Goal: Task Accomplishment & Management: Complete application form

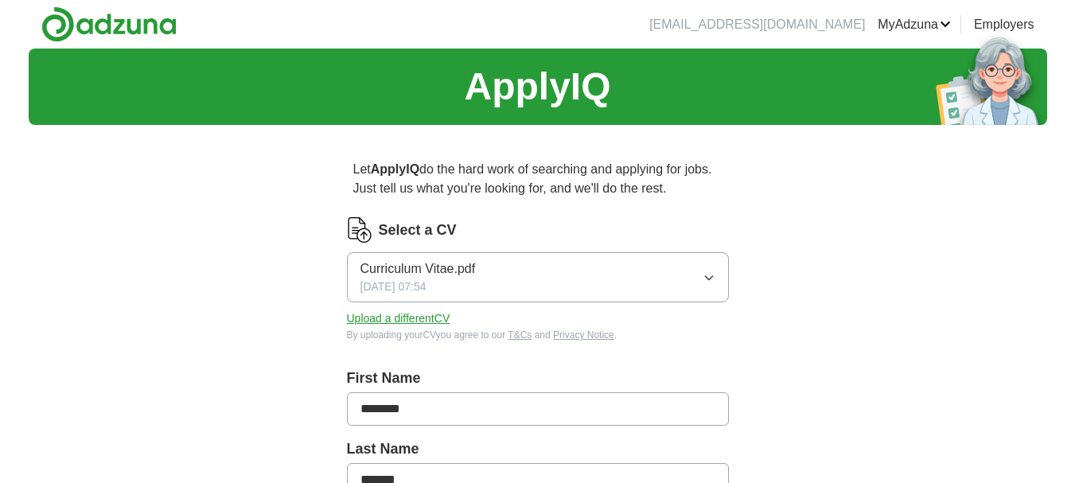
click at [701, 273] on button "Curriculum Vitae.pdf [DATE] 07:54" at bounding box center [538, 277] width 382 height 50
click at [583, 272] on button "Curriculum Vitae.pdf [DATE] 07:54" at bounding box center [538, 277] width 382 height 50
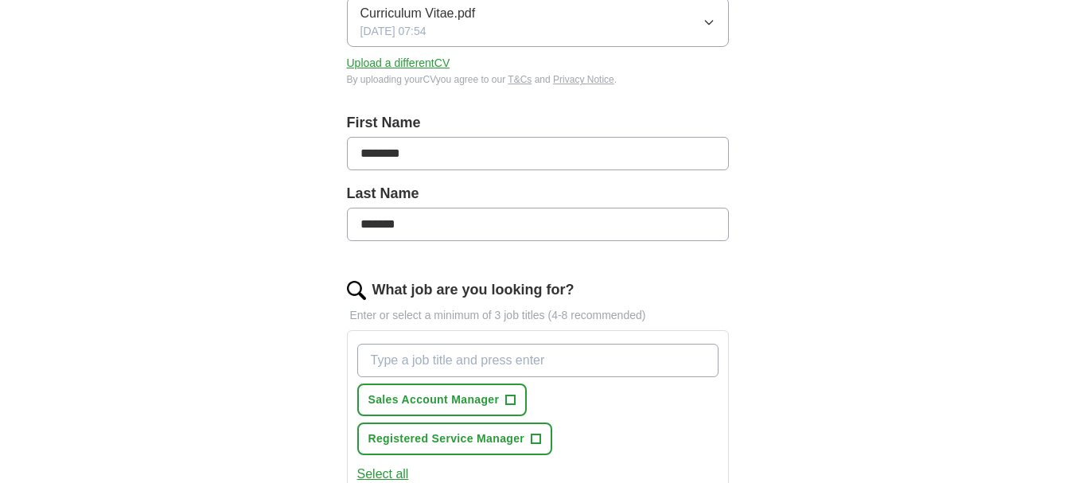
scroll to position [324, 0]
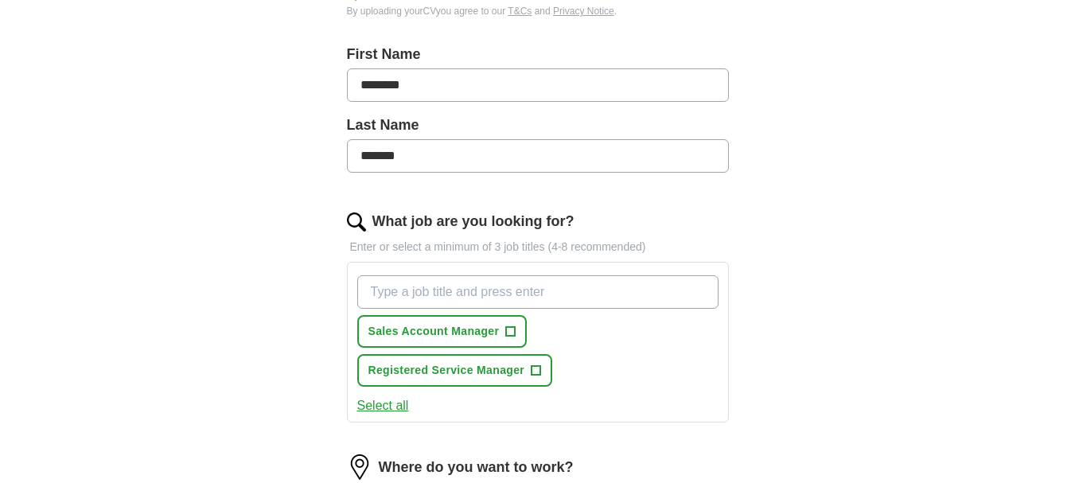
click at [692, 295] on input "What job are you looking for?" at bounding box center [537, 291] width 361 height 33
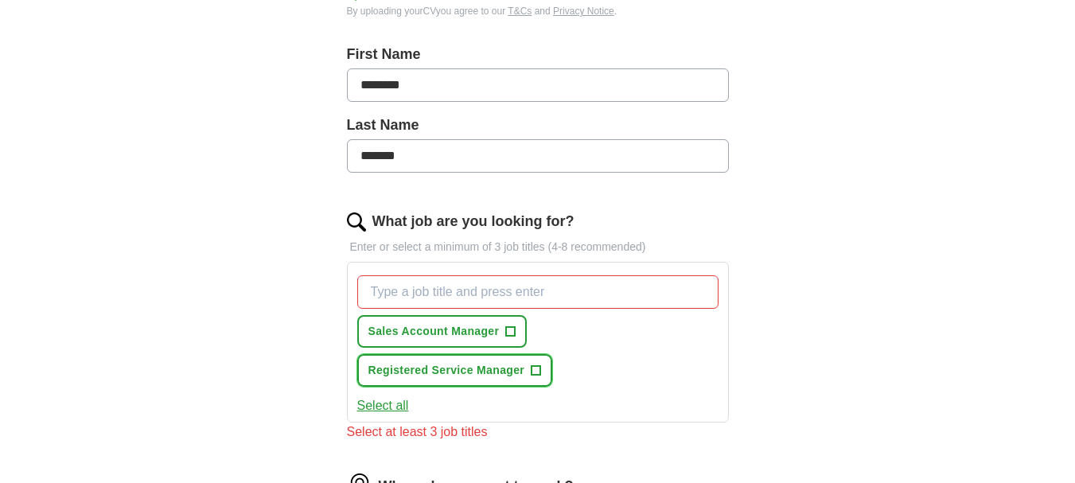
click at [533, 368] on span "+" at bounding box center [537, 371] width 10 height 13
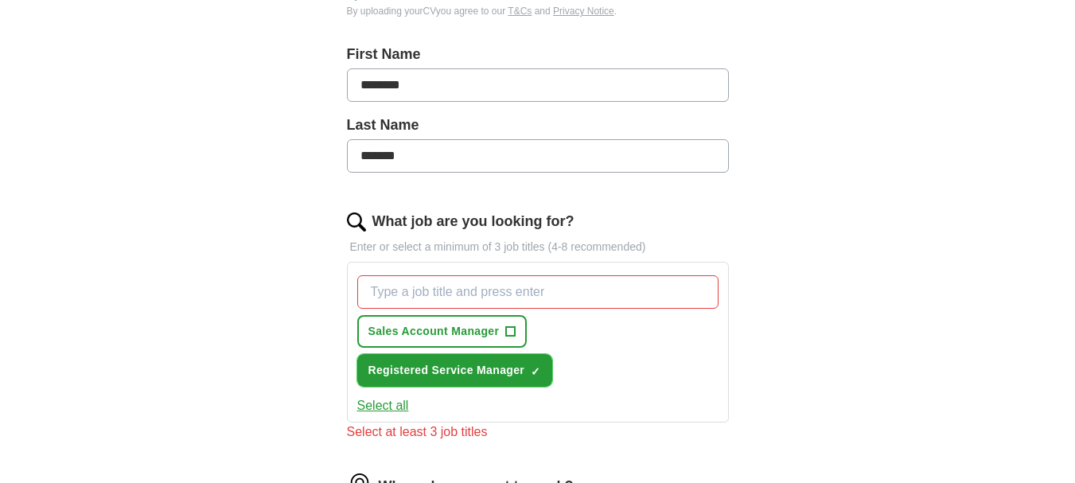
click at [482, 366] on span "Registered Service Manager" at bounding box center [447, 370] width 157 height 17
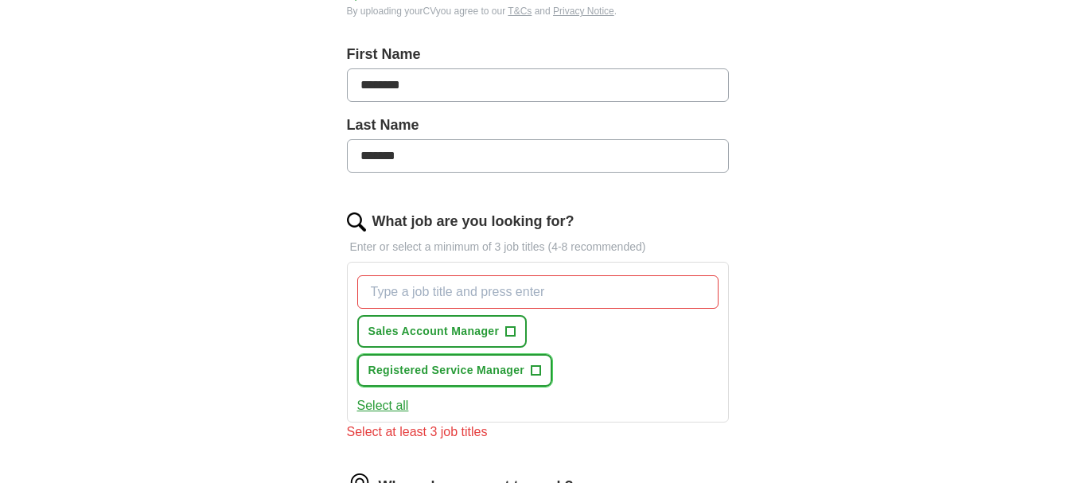
click at [538, 369] on span "+" at bounding box center [537, 371] width 10 height 13
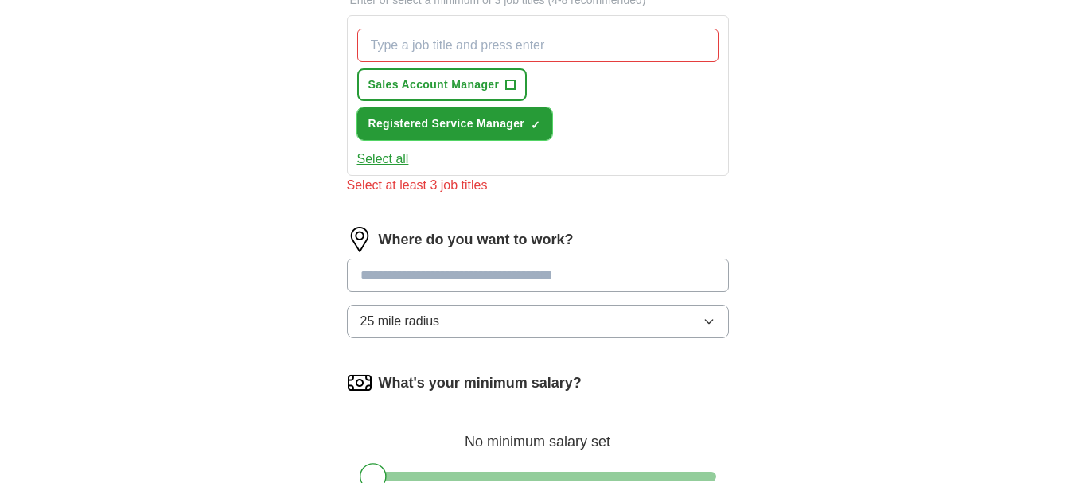
scroll to position [602, 0]
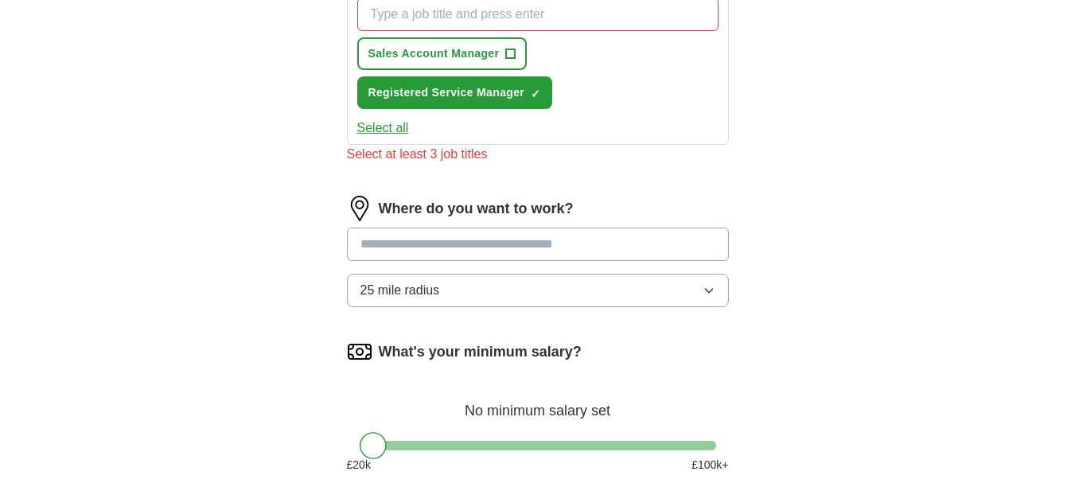
click at [204, 172] on div "ApplyIQ Let ApplyIQ do the hard work of searching and applying for jobs. Just t…" at bounding box center [538, 17] width 1019 height 1141
click at [512, 52] on span "+" at bounding box center [511, 54] width 10 height 13
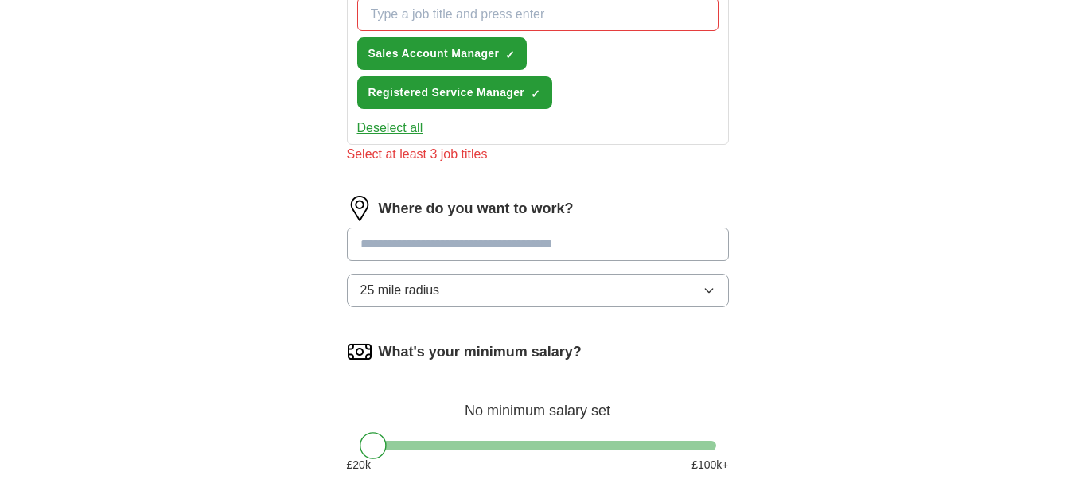
click at [689, 248] on input at bounding box center [538, 244] width 382 height 33
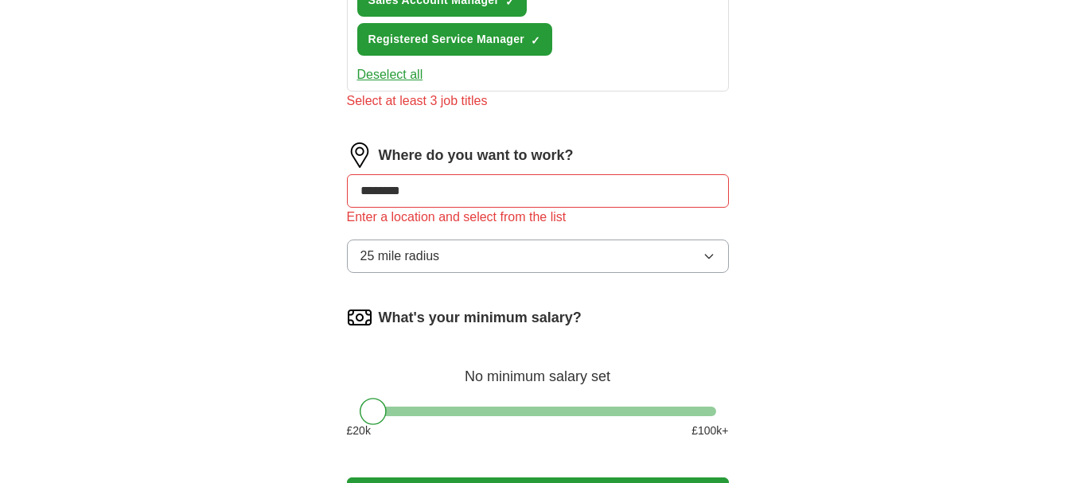
scroll to position [660, 0]
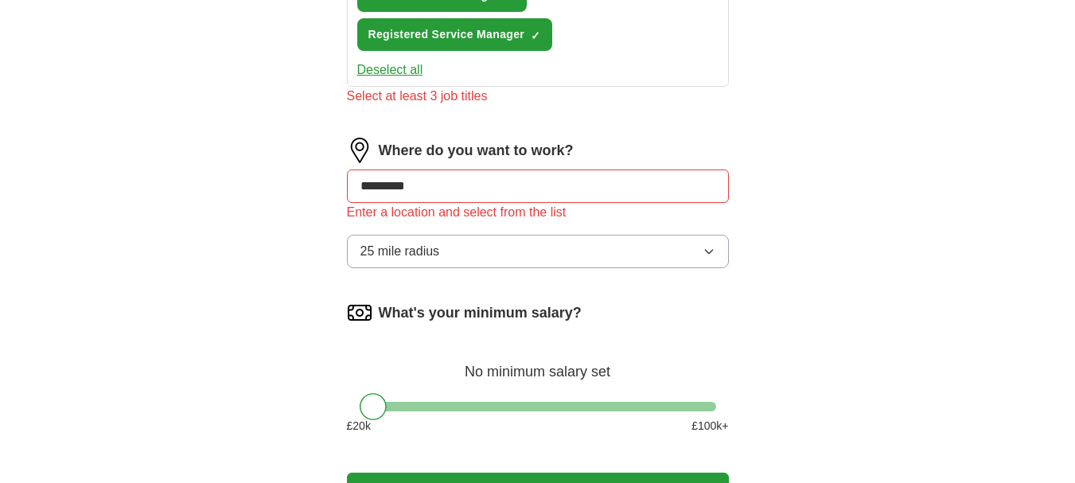
click at [385, 186] on input "********" at bounding box center [538, 186] width 382 height 33
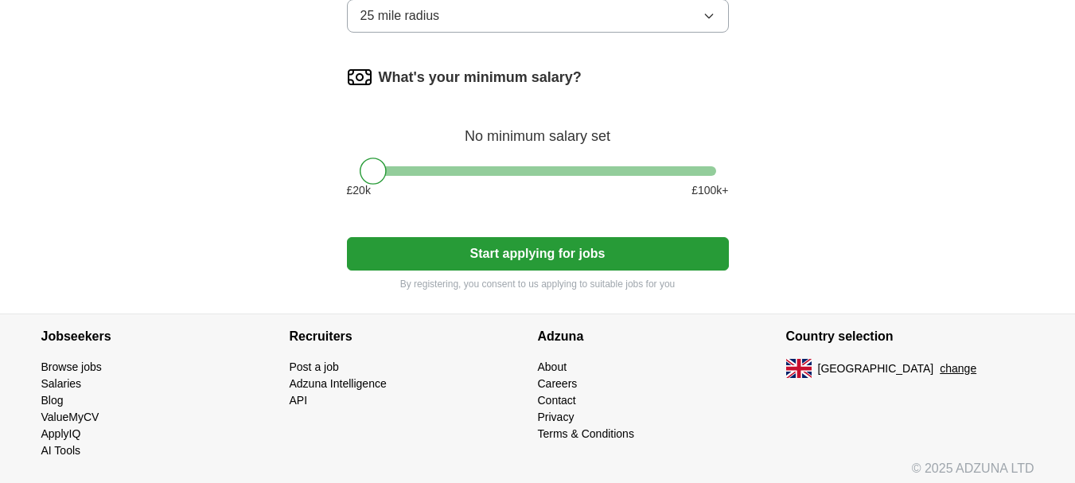
scroll to position [903, 0]
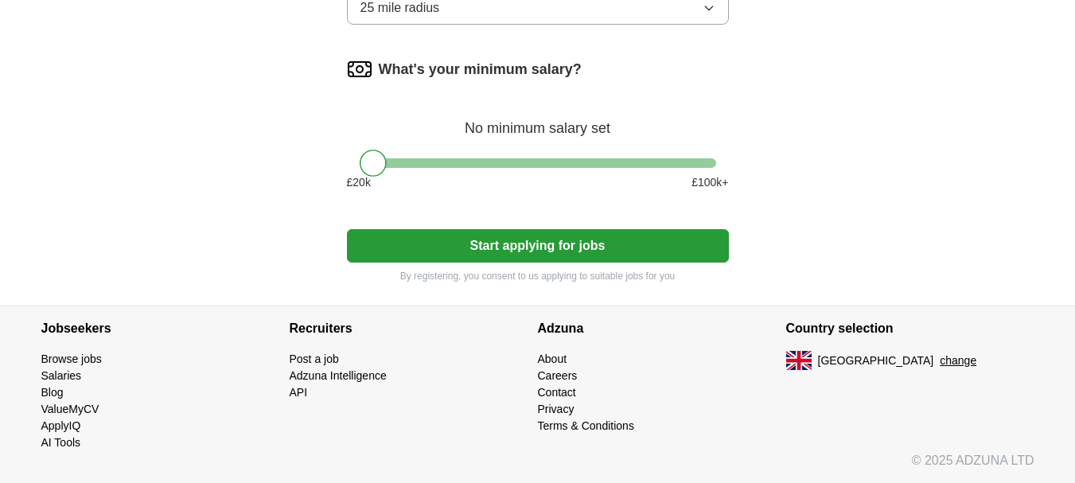
type input "********"
click at [576, 240] on button "Start applying for jobs" at bounding box center [538, 245] width 382 height 33
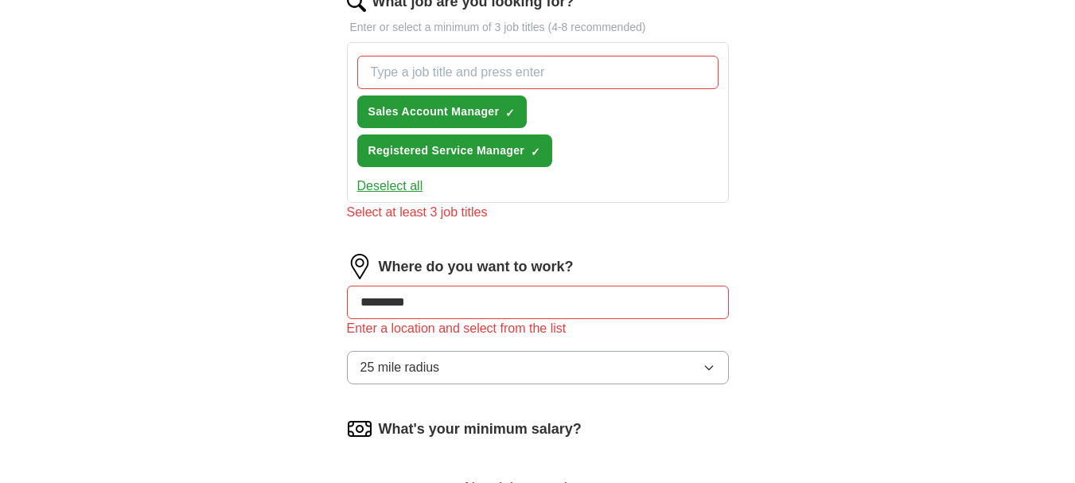
scroll to position [464, 0]
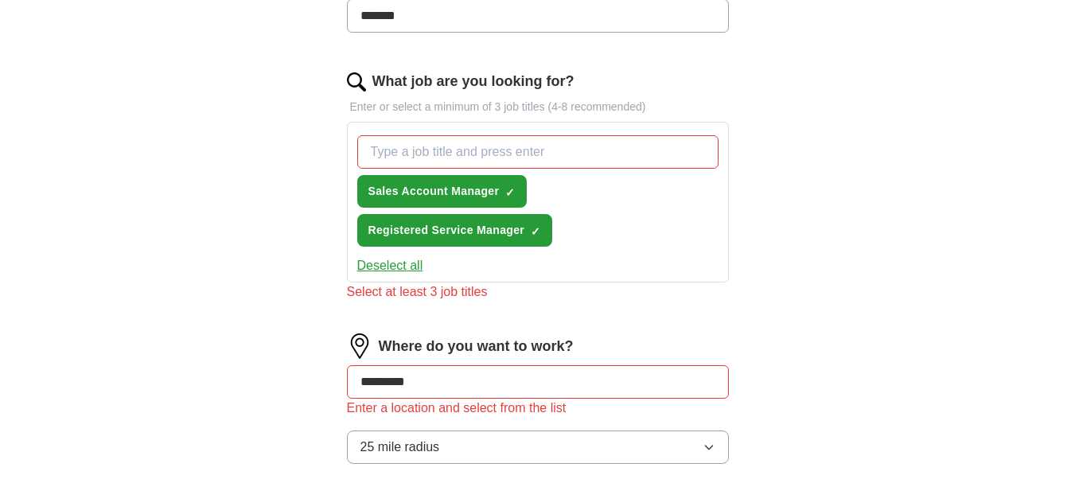
click at [669, 150] on input "What job are you looking for?" at bounding box center [537, 151] width 361 height 33
click at [709, 427] on div "Where do you want to work? ******** Enter a location and select from the list 2…" at bounding box center [538, 405] width 382 height 143
click at [705, 446] on icon "button" at bounding box center [708, 448] width 7 height 4
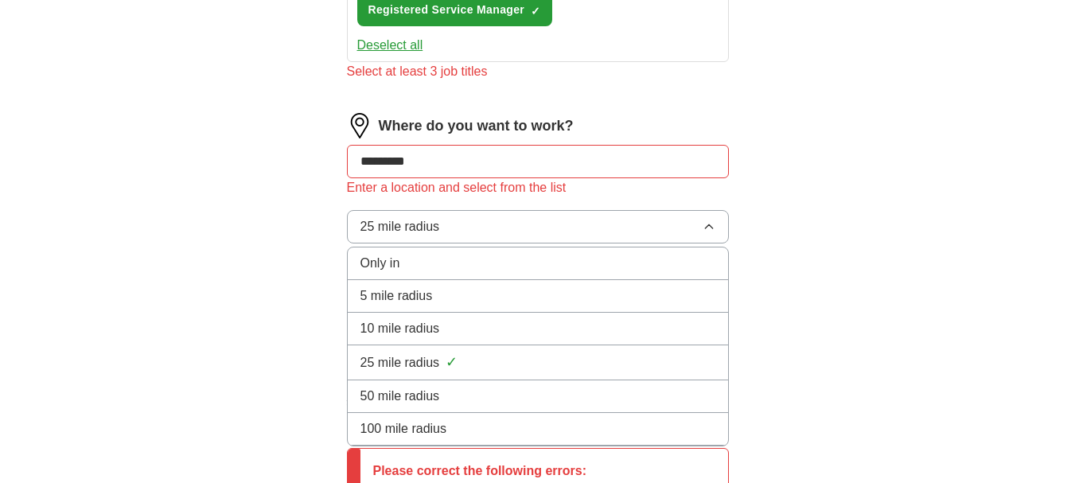
scroll to position [687, 0]
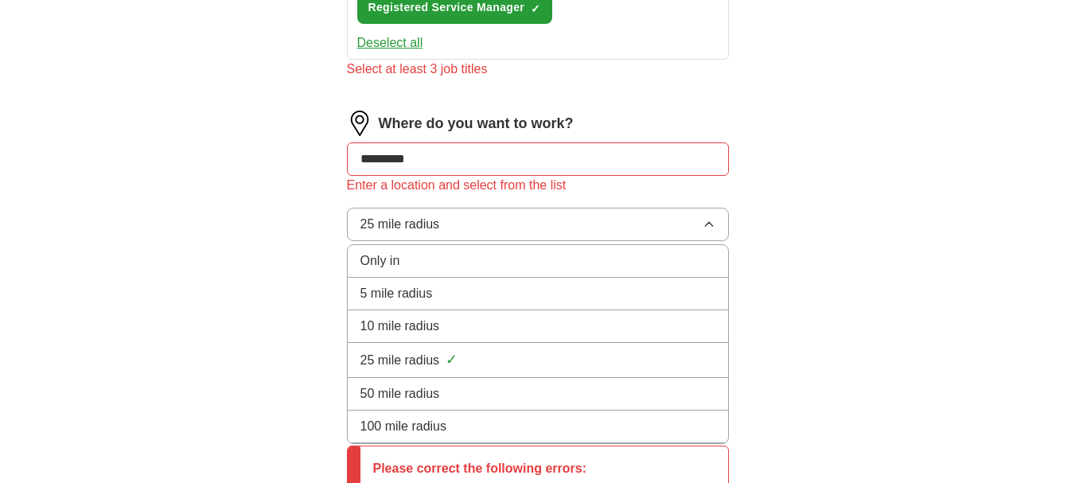
click at [386, 252] on span "Only in" at bounding box center [381, 261] width 40 height 19
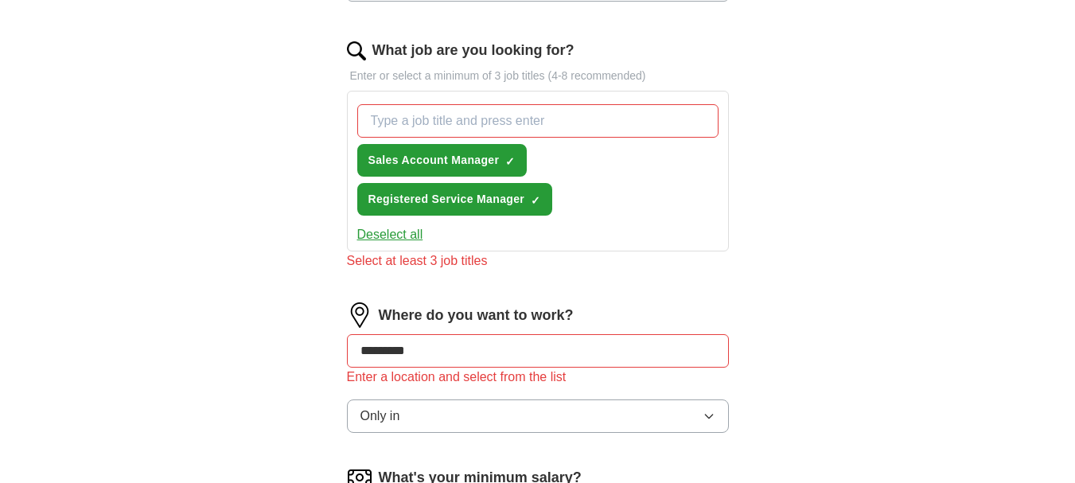
scroll to position [493, 0]
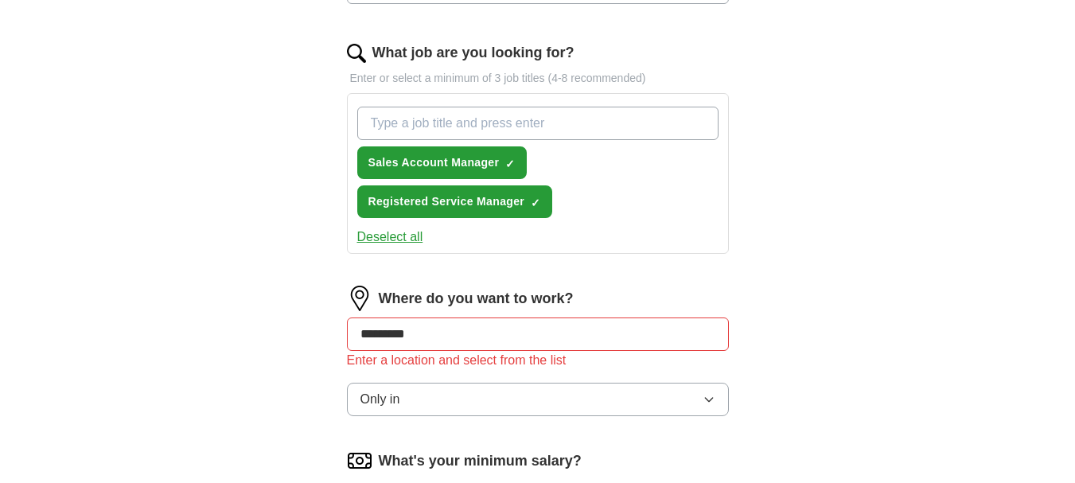
click at [582, 126] on input "What job are you looking for?" at bounding box center [537, 123] width 361 height 33
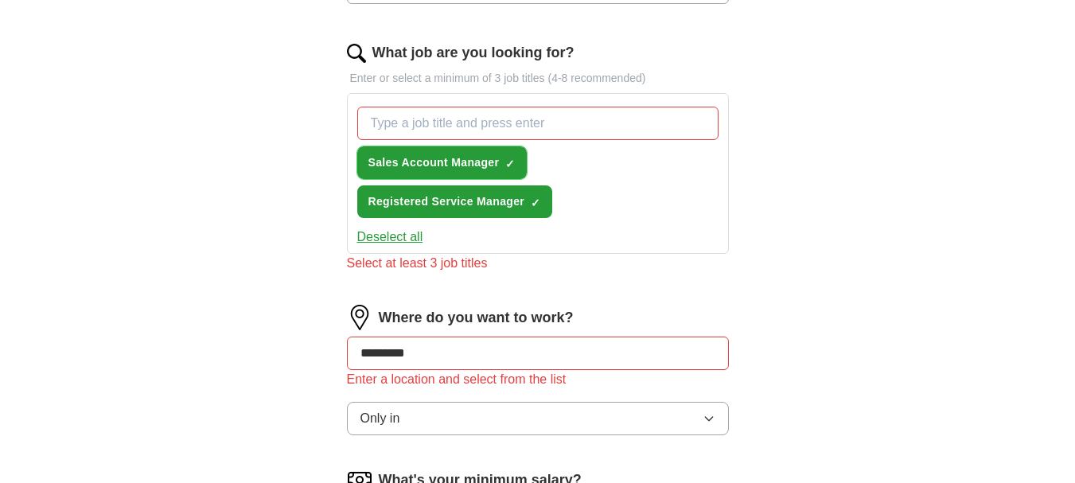
drag, startPoint x: 453, startPoint y: 156, endPoint x: 410, endPoint y: 155, distance: 43.0
click at [410, 155] on span "Sales Account Manager" at bounding box center [434, 162] width 131 height 17
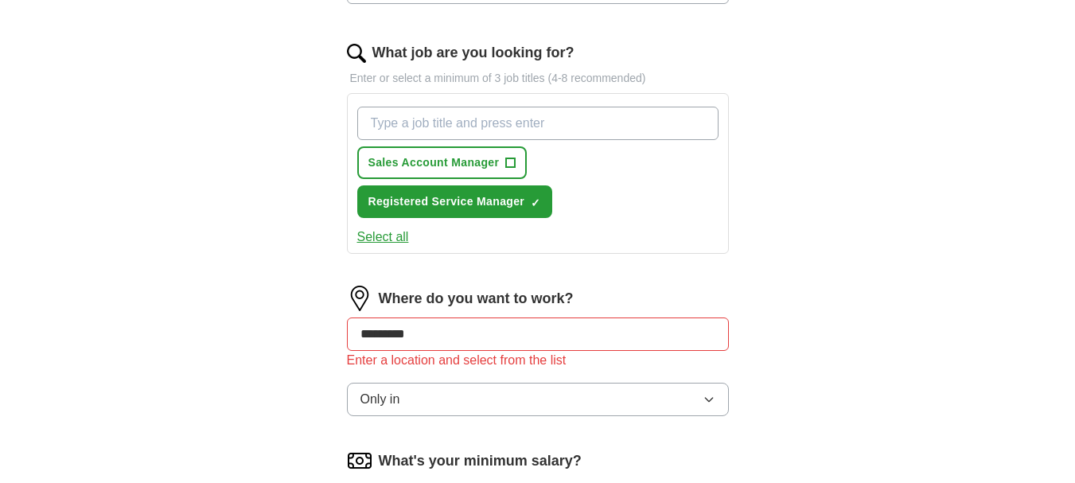
click at [396, 119] on input "What job are you looking for?" at bounding box center [537, 123] width 361 height 33
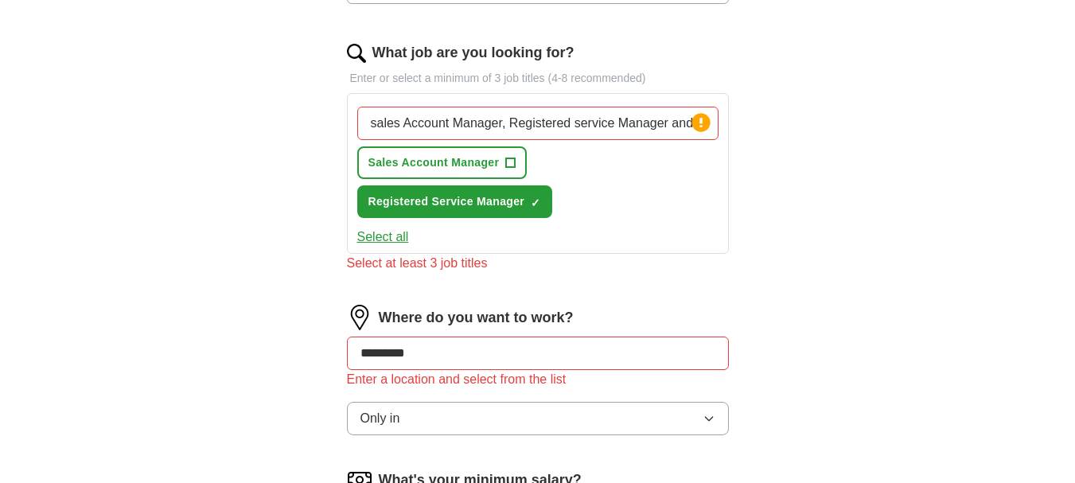
click at [662, 119] on input "sales Account Manager, Registered service Manager and" at bounding box center [537, 123] width 361 height 33
type input "sales Account Manager, Registered service Manager and Regional service relation…"
click at [509, 161] on span "+" at bounding box center [511, 163] width 10 height 13
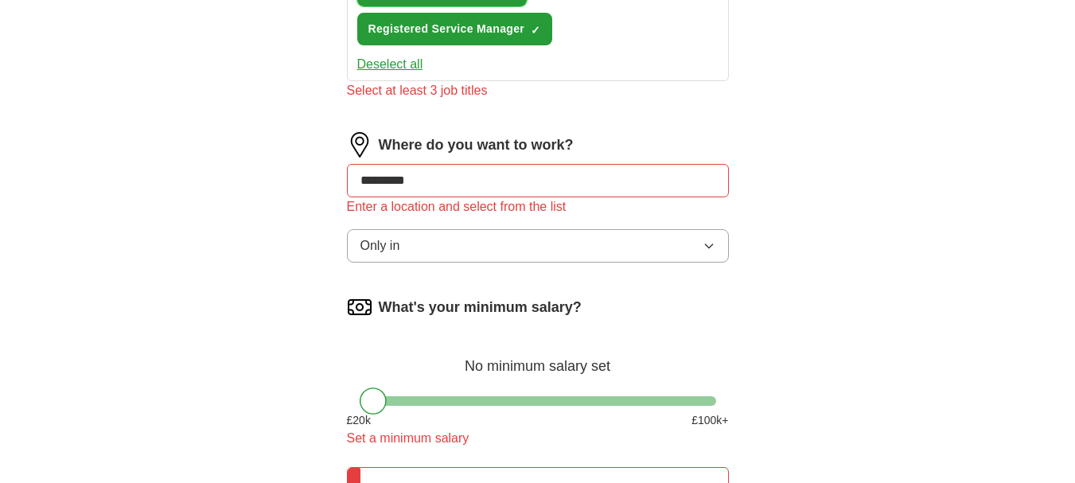
scroll to position [669, 0]
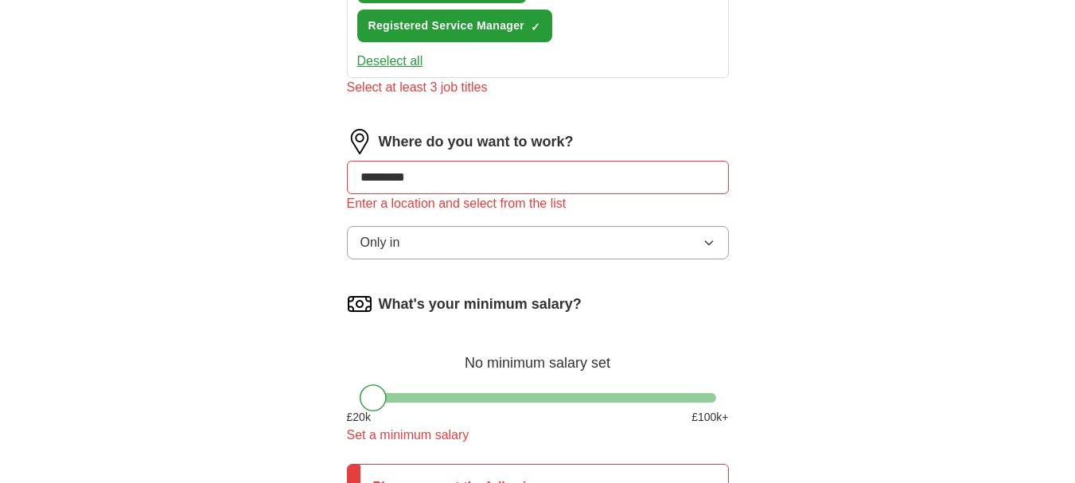
click at [402, 58] on button "Deselect all" at bounding box center [390, 61] width 66 height 19
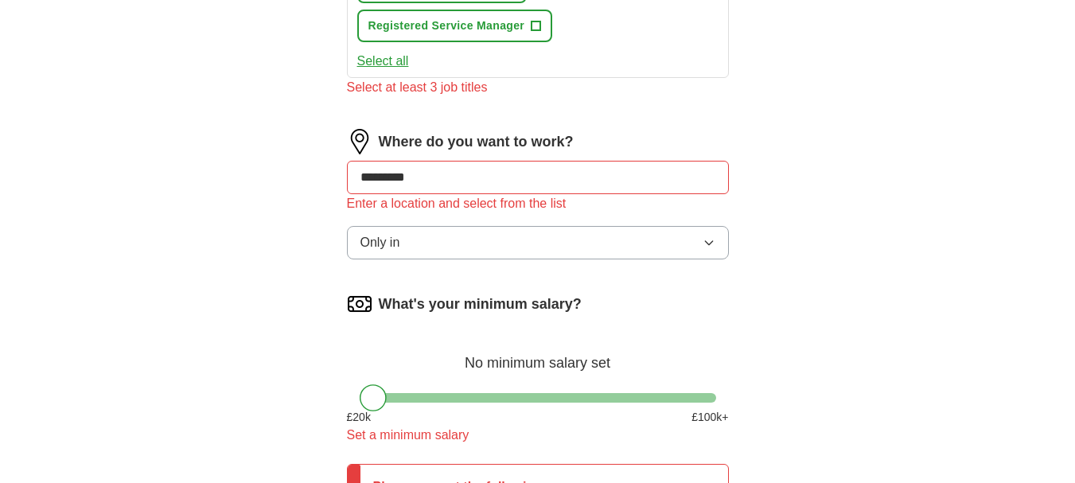
click at [402, 58] on button "Select all" at bounding box center [383, 61] width 52 height 19
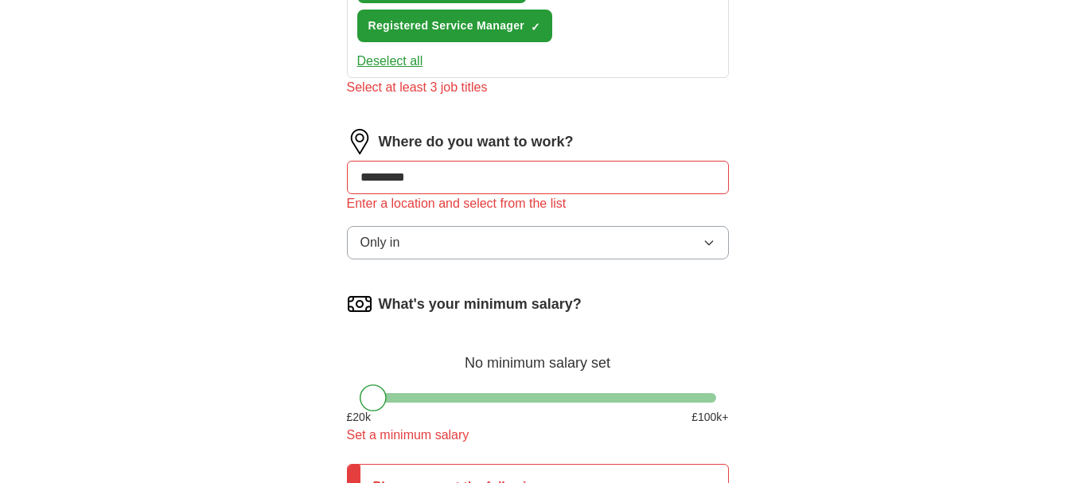
click at [430, 181] on input "********" at bounding box center [538, 177] width 382 height 33
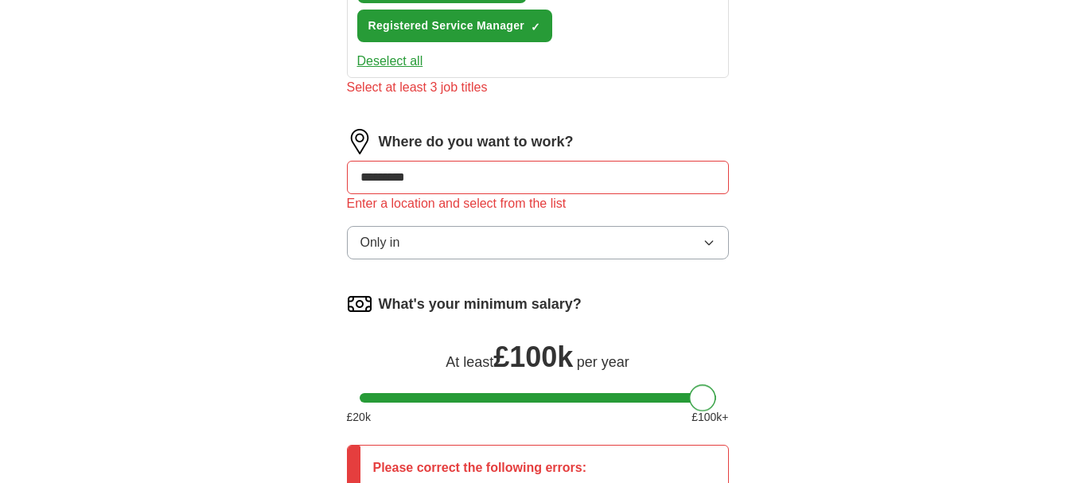
drag, startPoint x: 379, startPoint y: 399, endPoint x: 708, endPoint y: 394, distance: 329.6
click at [708, 394] on div at bounding box center [702, 397] width 27 height 27
click at [428, 180] on input "********" at bounding box center [538, 177] width 382 height 33
type input "**********"
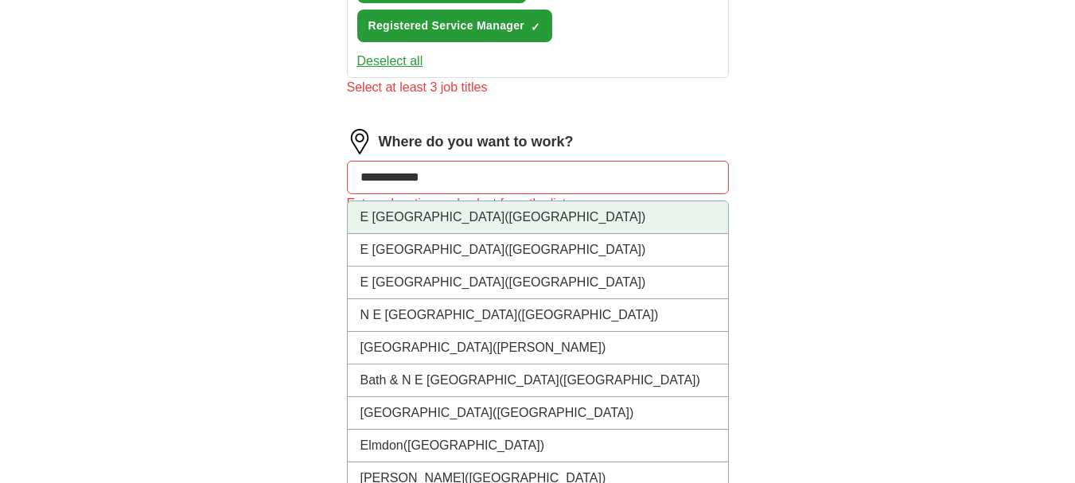
click at [505, 210] on span "([GEOGRAPHIC_DATA])" at bounding box center [575, 217] width 141 height 14
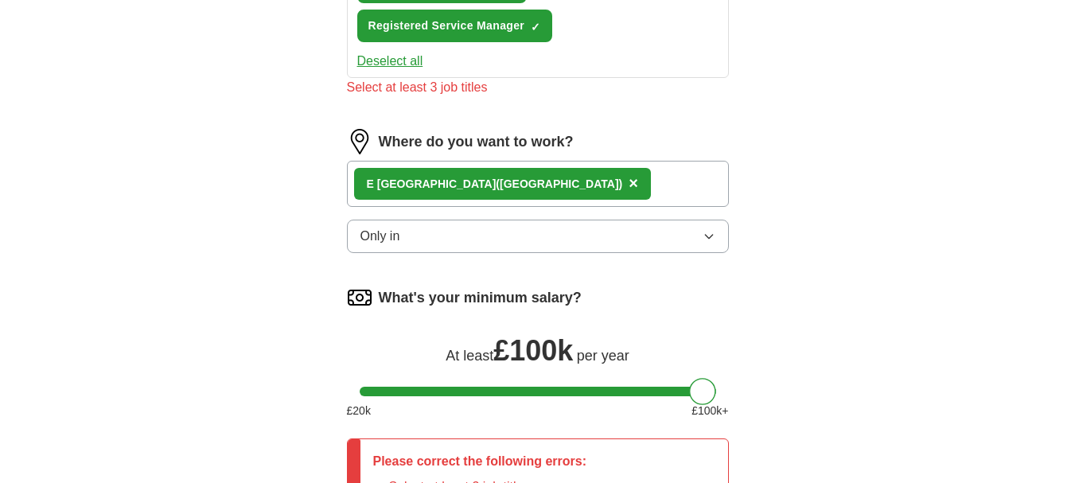
click at [521, 185] on div "E [GEOGRAPHIC_DATA] ([GEOGRAPHIC_DATA]) ×" at bounding box center [538, 184] width 382 height 46
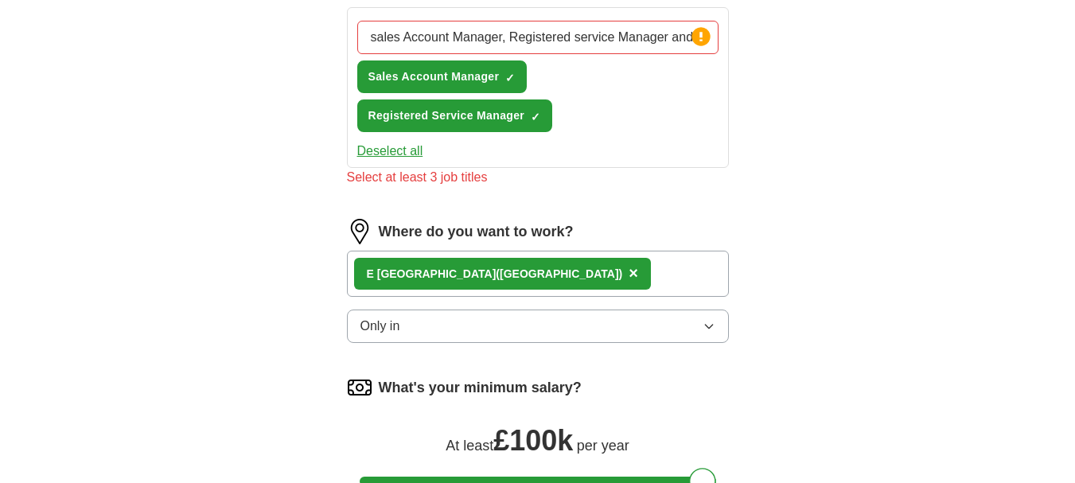
scroll to position [576, 0]
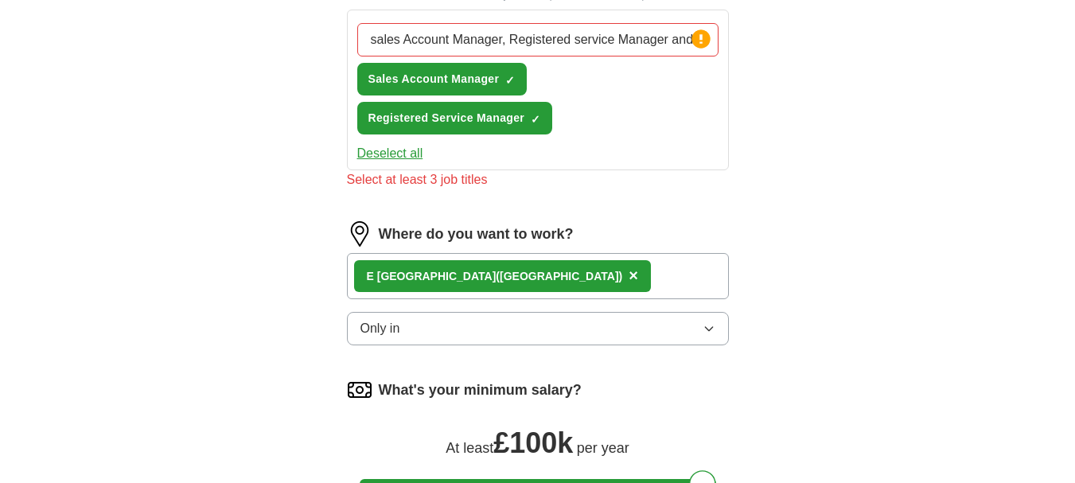
click at [455, 183] on div "Select at least 3 job titles" at bounding box center [538, 179] width 382 height 19
click at [591, 176] on div "Select at least 3 job titles" at bounding box center [538, 179] width 382 height 19
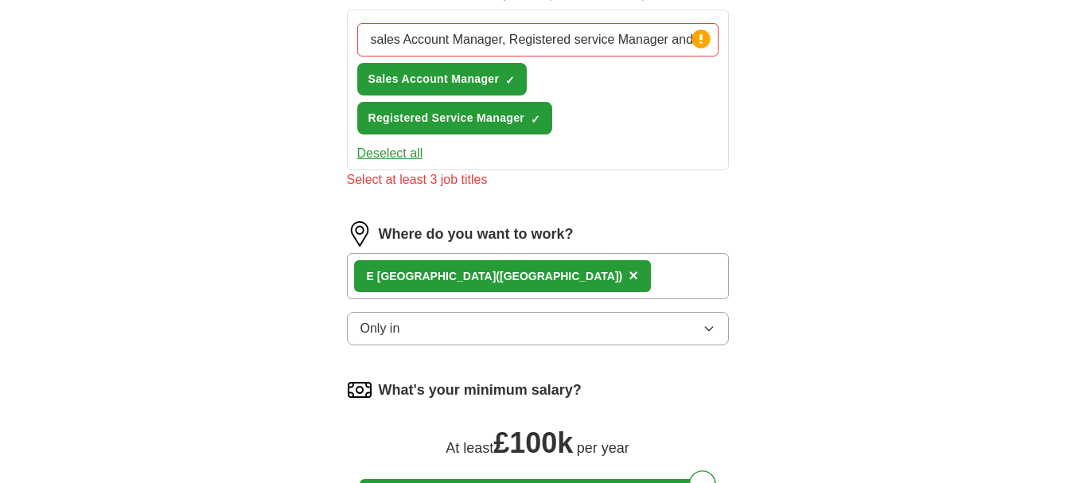
click at [708, 96] on div "sales Account Manager, Registered service Manager and Regional service relation…" at bounding box center [538, 79] width 368 height 124
click at [642, 147] on div "Deselect all" at bounding box center [538, 153] width 368 height 19
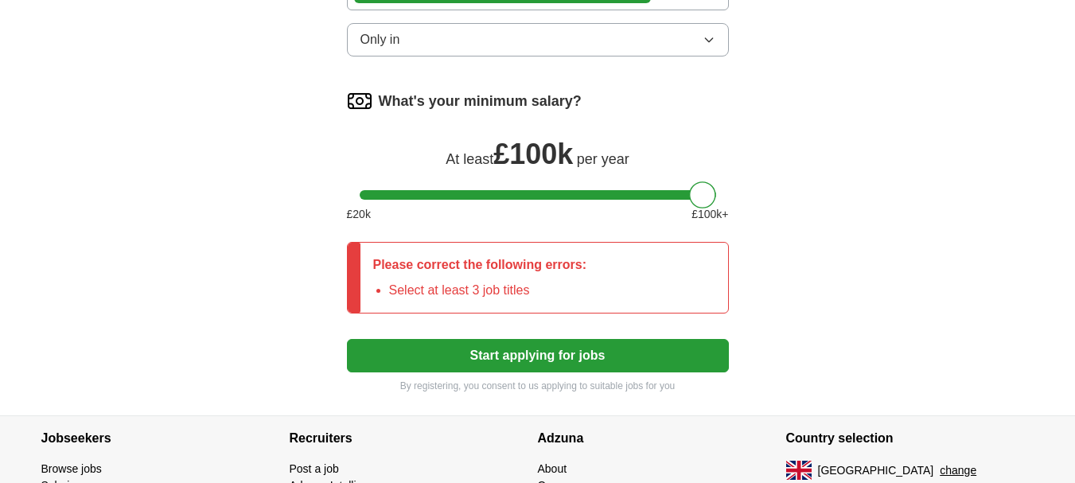
scroll to position [868, 0]
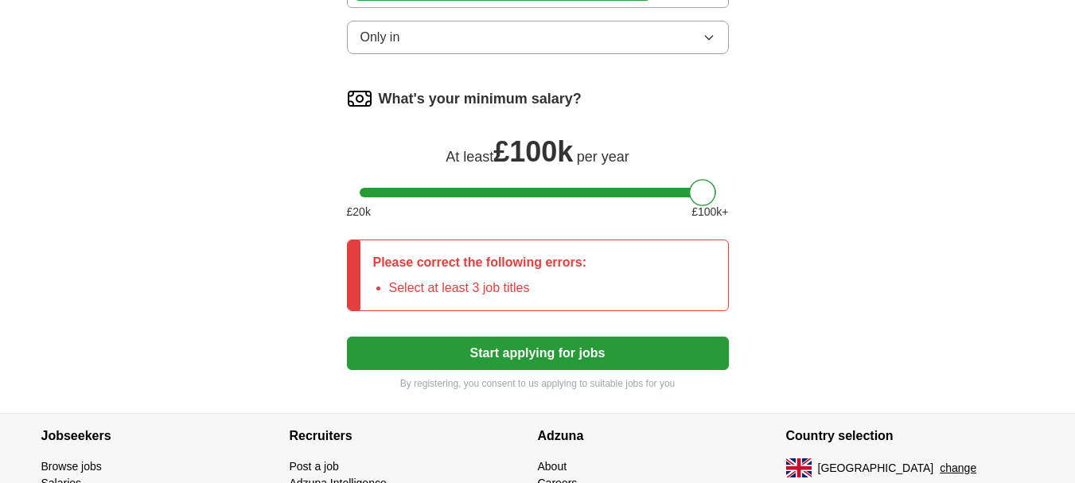
click at [546, 357] on button "Start applying for jobs" at bounding box center [538, 353] width 382 height 33
click at [546, 349] on button "Start applying for jobs" at bounding box center [538, 353] width 382 height 33
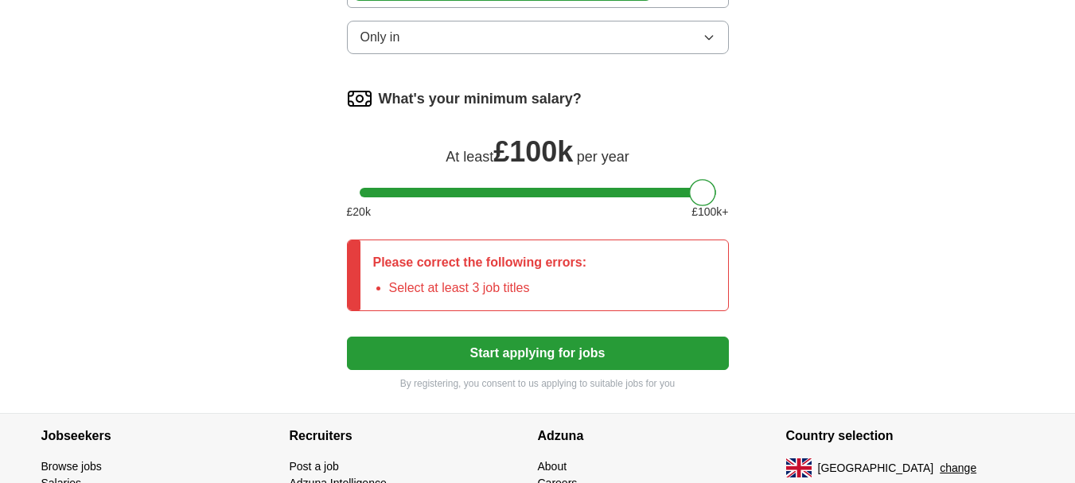
click at [546, 349] on button "Start applying for jobs" at bounding box center [538, 353] width 382 height 33
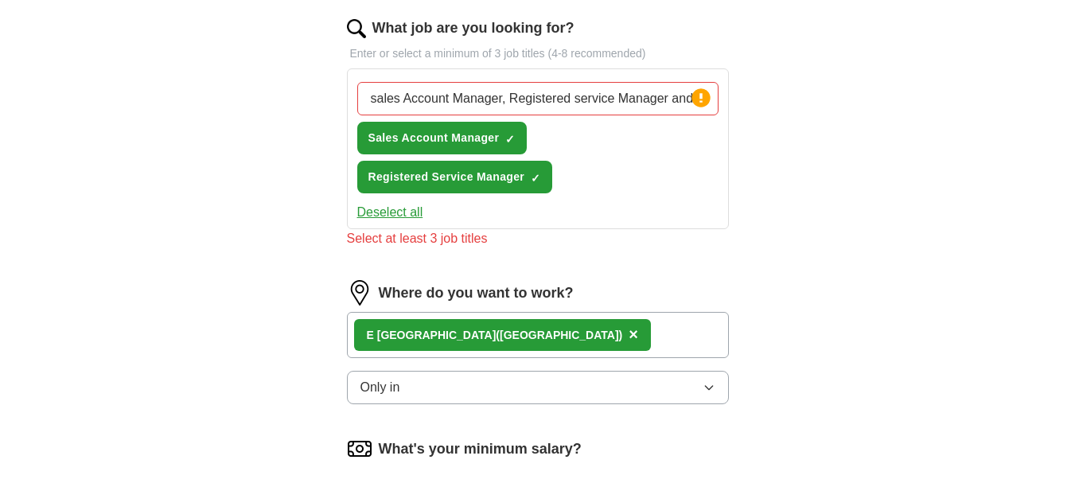
scroll to position [508, 0]
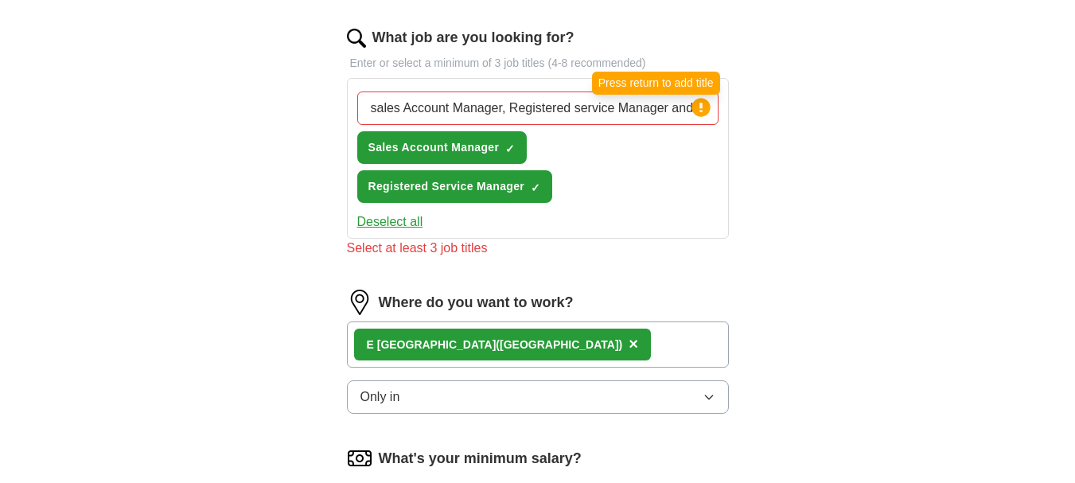
click at [704, 107] on circle at bounding box center [701, 107] width 18 height 18
click at [700, 105] on icon at bounding box center [701, 108] width 3 height 10
click at [568, 111] on input "sales Account Manager, Registered service Manager and Regional service relation…" at bounding box center [537, 108] width 361 height 33
drag, startPoint x: 568, startPoint y: 111, endPoint x: 540, endPoint y: 107, distance: 27.3
click at [540, 107] on input "sales Account Manager, Registered service Manager and Regional service relation…" at bounding box center [537, 108] width 361 height 33
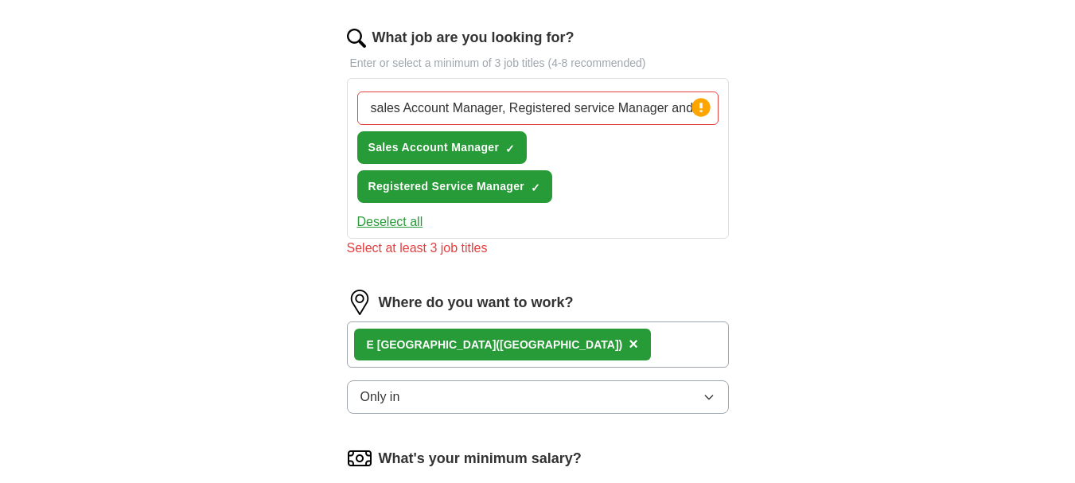
click at [540, 107] on input "sales Account Manager, Registered service Manager and Regional service relation…" at bounding box center [537, 108] width 361 height 33
click at [702, 110] on circle at bounding box center [701, 107] width 18 height 18
click at [646, 101] on input "sales Account Manager, Registered service Manager and Regional service relation…" at bounding box center [537, 108] width 361 height 33
click at [648, 103] on input "ager and Regional service relation ship Manager" at bounding box center [537, 108] width 361 height 33
type input "a"
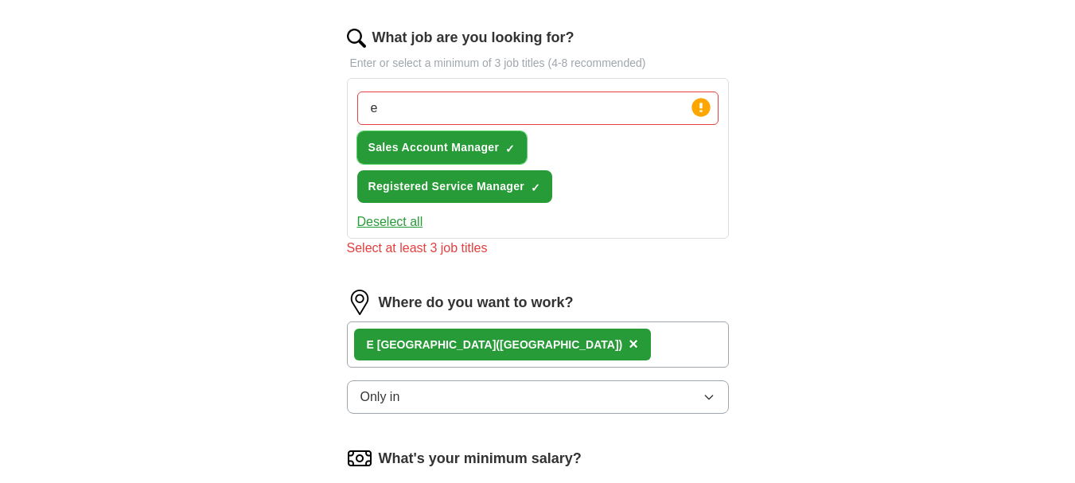
click at [388, 162] on button "Sales Account Manager ✓ ×" at bounding box center [442, 147] width 170 height 33
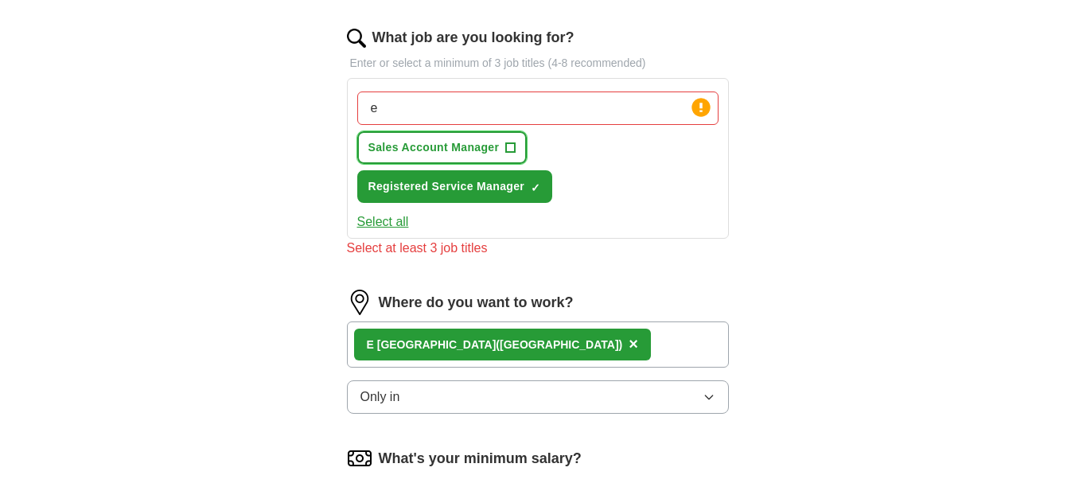
click at [417, 145] on span "Sales Account Manager" at bounding box center [434, 147] width 131 height 17
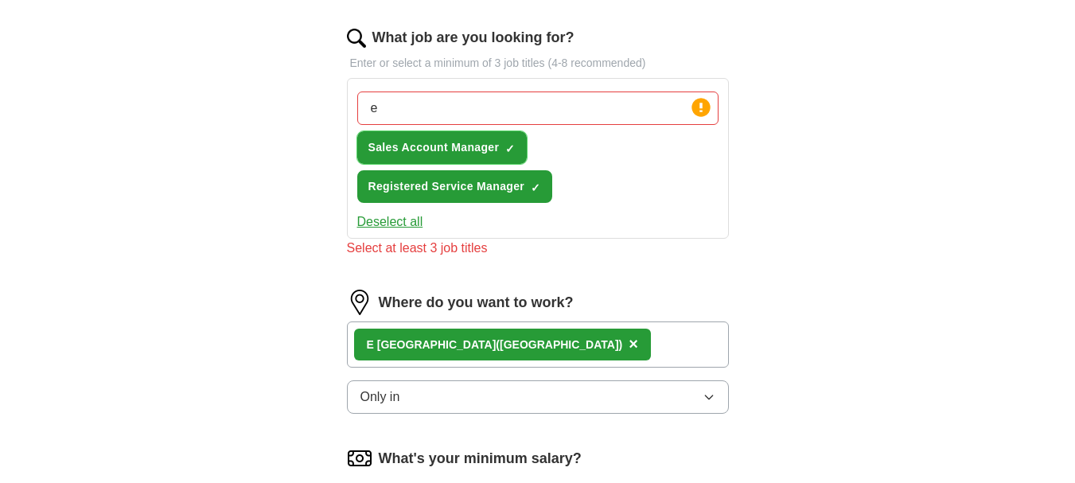
click at [417, 144] on span "Sales Account Manager" at bounding box center [434, 147] width 131 height 17
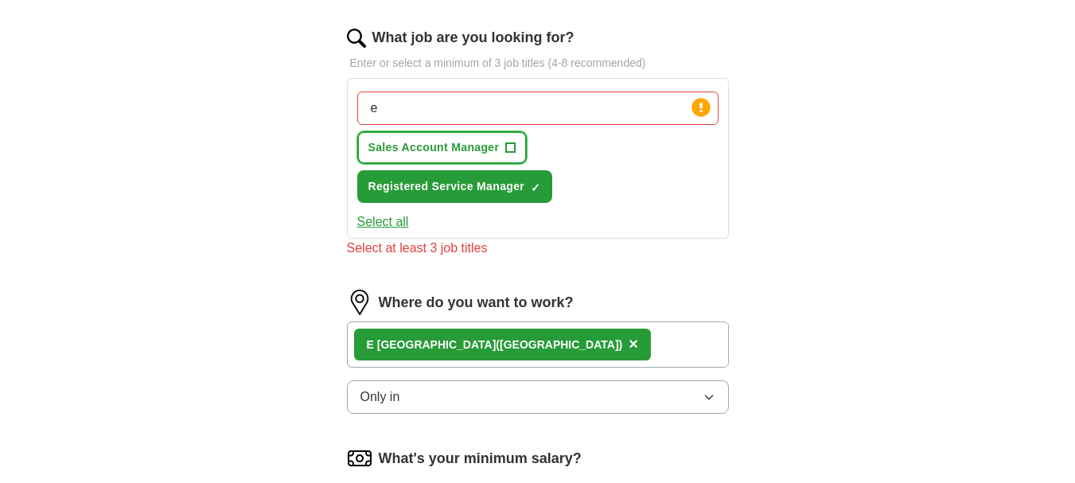
click at [502, 150] on button "Sales Account Manager +" at bounding box center [442, 147] width 170 height 33
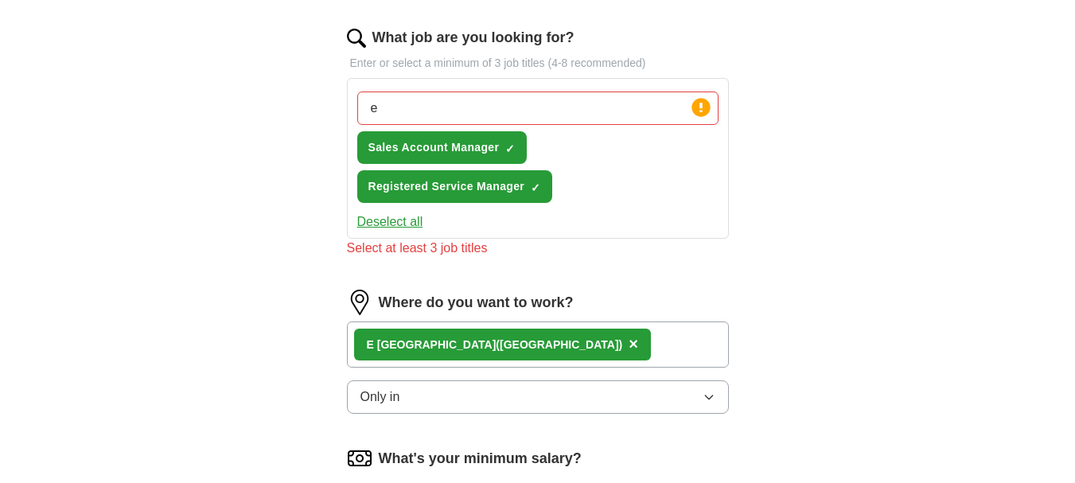
click at [418, 220] on button "Deselect all" at bounding box center [390, 222] width 66 height 19
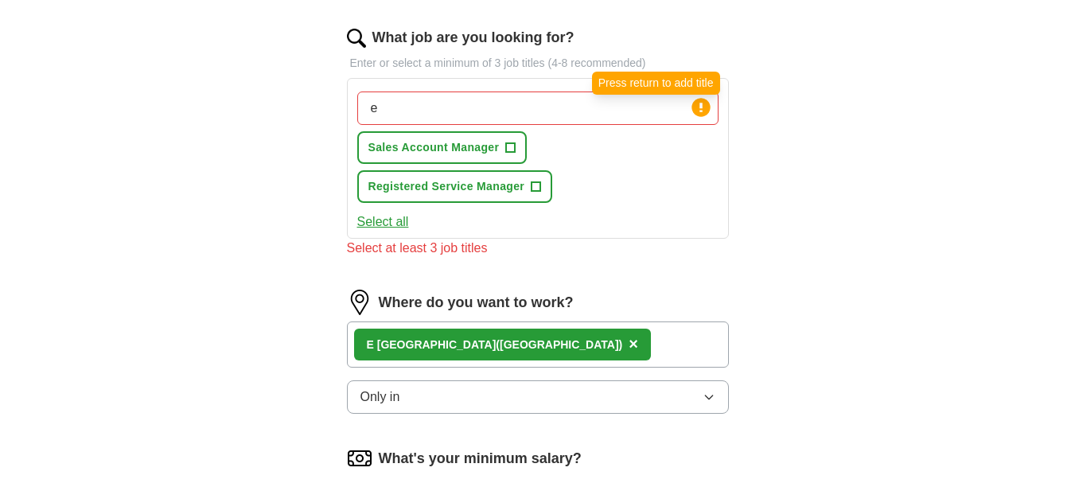
click at [705, 109] on circle at bounding box center [701, 107] width 18 height 18
click at [383, 110] on input "e" at bounding box center [537, 108] width 361 height 33
type input "e"
click at [385, 109] on input "What job are you looking for?" at bounding box center [537, 108] width 361 height 33
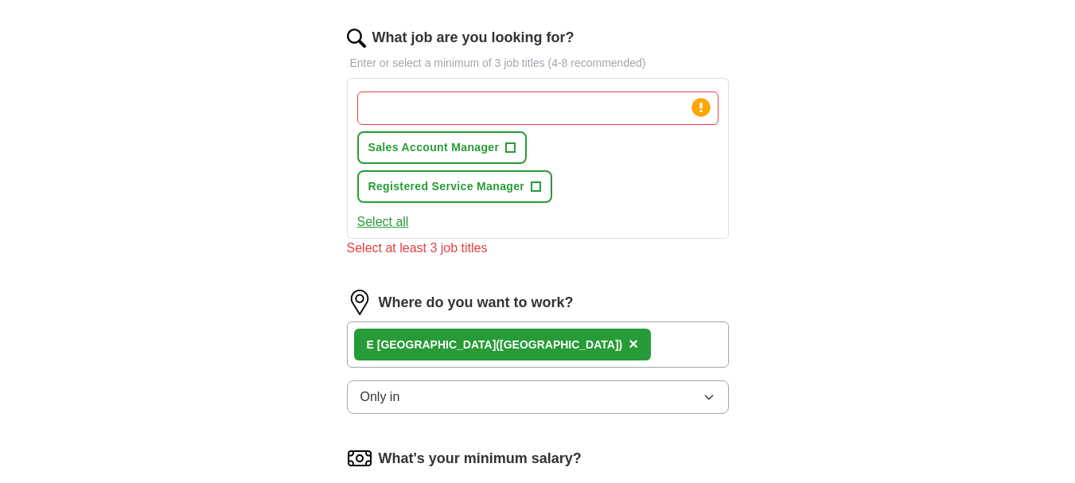
click at [385, 109] on input "What job are you looking for?" at bounding box center [537, 108] width 361 height 33
type input "e"
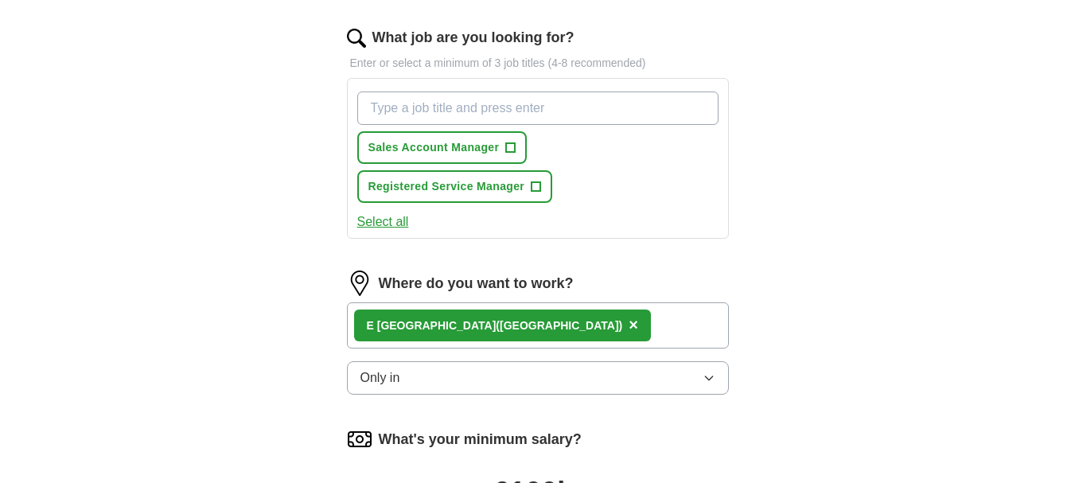
type input "m"
click at [513, 145] on span "+" at bounding box center [511, 148] width 10 height 13
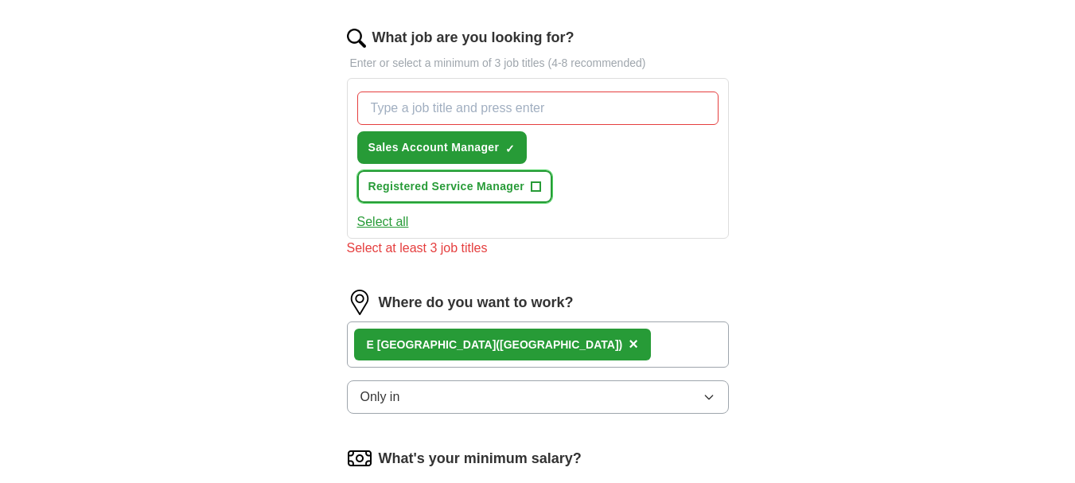
click at [533, 185] on span "+" at bounding box center [537, 187] width 10 height 13
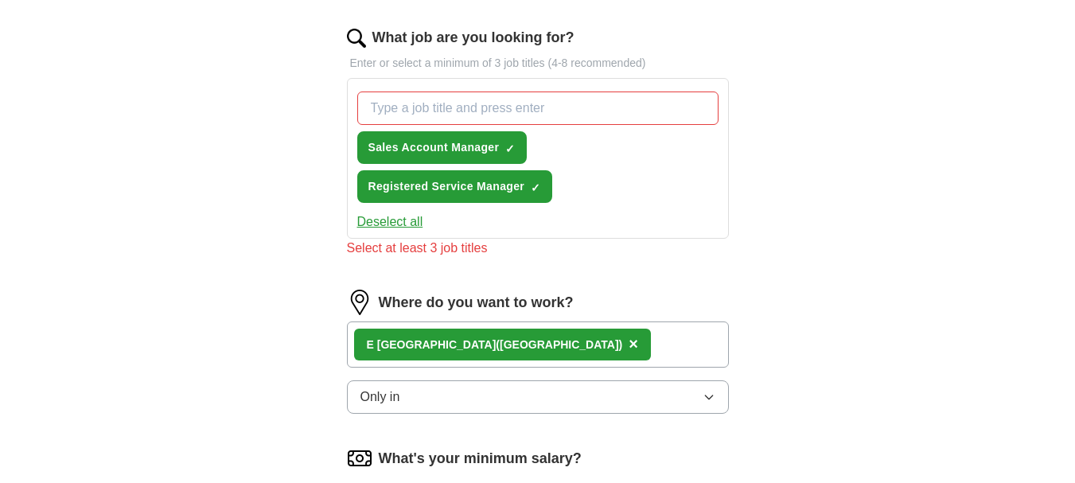
click at [464, 251] on div "Select at least 3 job titles" at bounding box center [538, 248] width 382 height 19
drag, startPoint x: 464, startPoint y: 251, endPoint x: 459, endPoint y: 265, distance: 15.1
click at [459, 265] on div "What job are you looking for? Enter or select a minimum of 3 job titles (4-8 re…" at bounding box center [538, 149] width 382 height 244
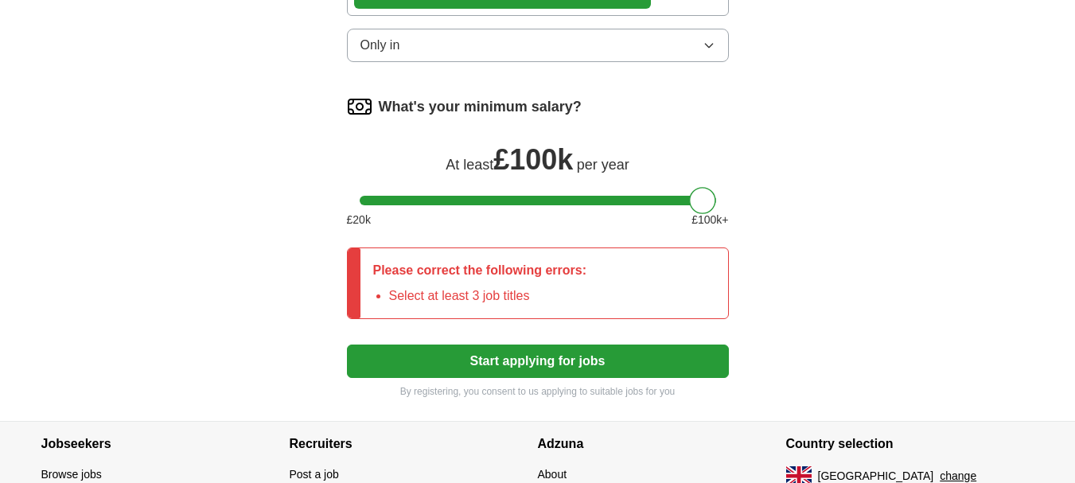
scroll to position [862, 0]
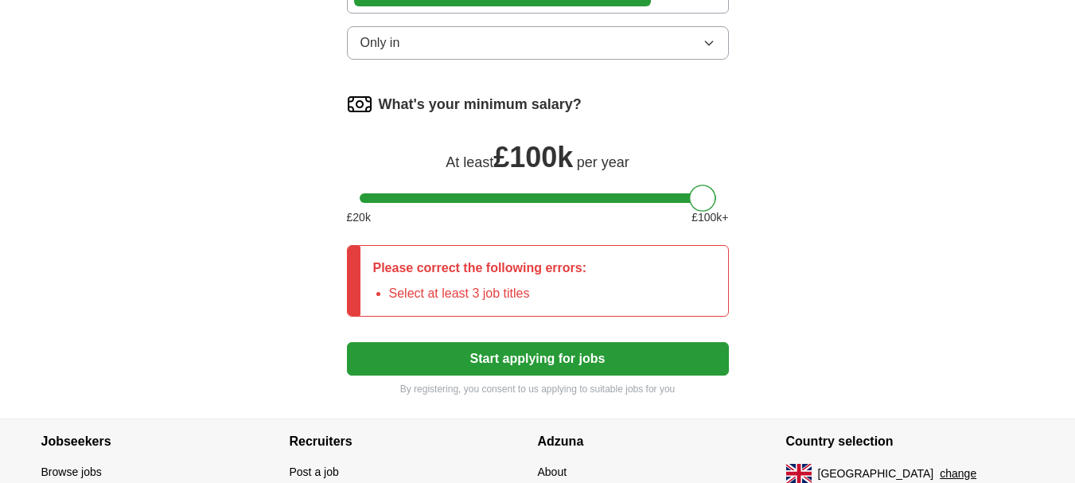
click at [587, 346] on button "Start applying for jobs" at bounding box center [538, 358] width 382 height 33
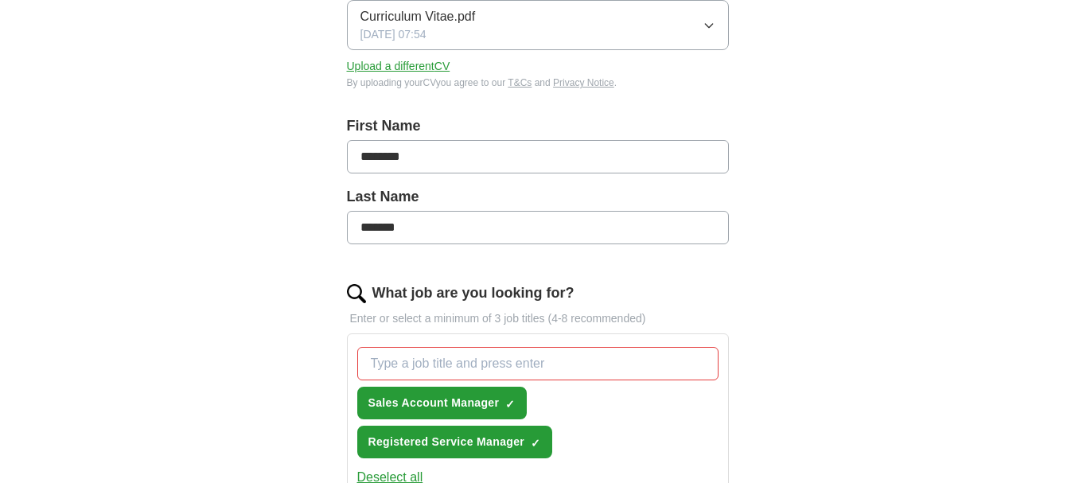
scroll to position [257, 0]
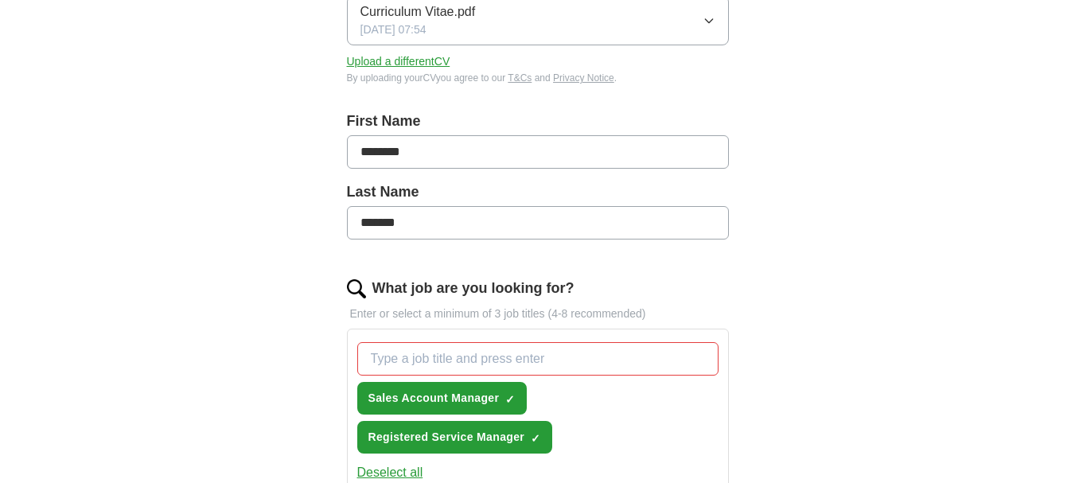
click at [470, 354] on input "What job are you looking for?" at bounding box center [537, 358] width 361 height 33
type input "Costumer service relation manager"
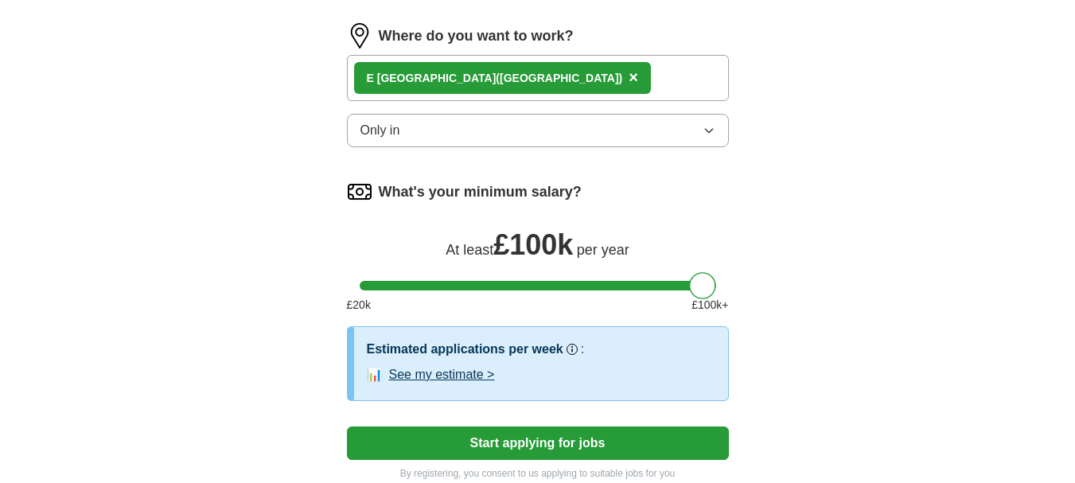
scroll to position [833, 0]
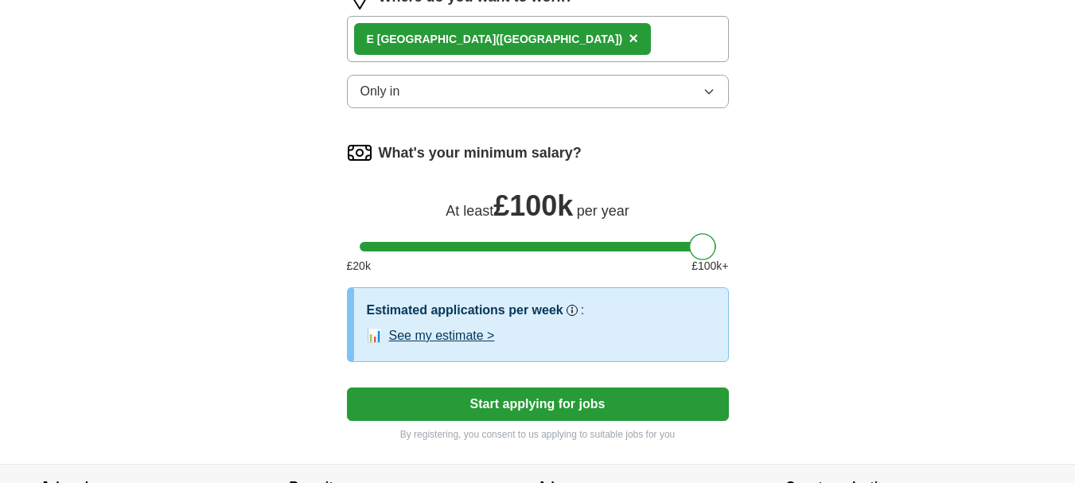
click at [463, 330] on button "See my estimate >" at bounding box center [442, 335] width 106 height 19
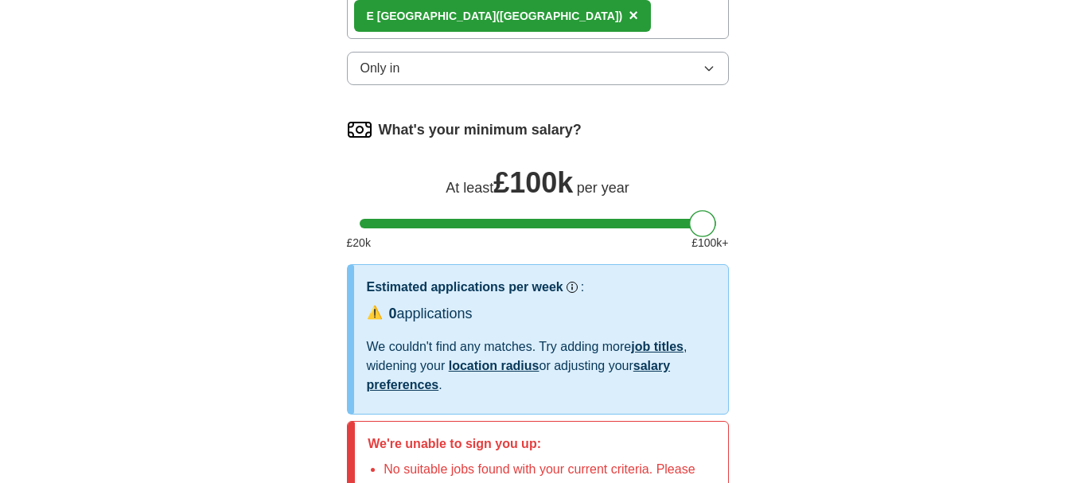
scroll to position [819, 0]
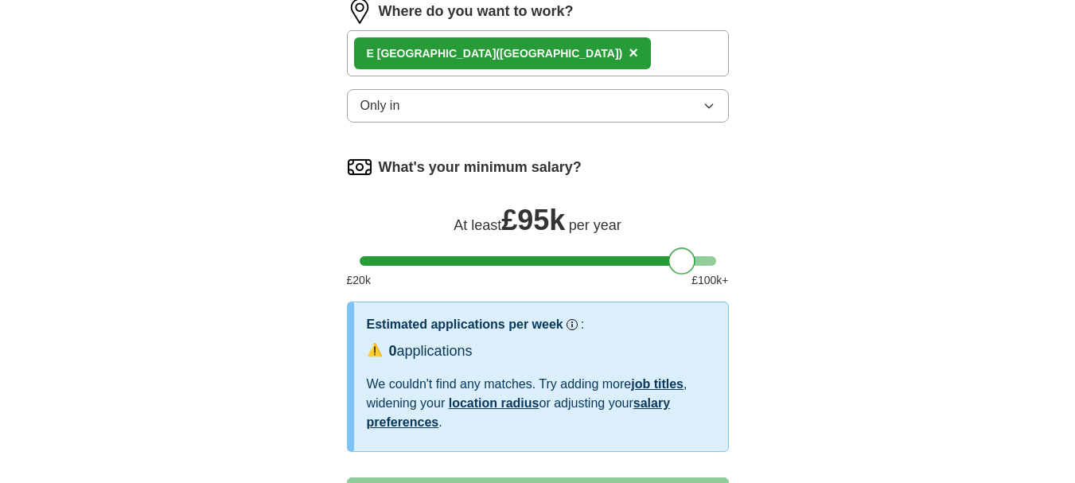
drag, startPoint x: 704, startPoint y: 256, endPoint x: 684, endPoint y: 261, distance: 20.5
click at [684, 261] on div at bounding box center [682, 261] width 27 height 27
drag, startPoint x: 684, startPoint y: 261, endPoint x: 667, endPoint y: 259, distance: 16.8
click at [667, 259] on div at bounding box center [665, 261] width 27 height 27
drag, startPoint x: 667, startPoint y: 259, endPoint x: 658, endPoint y: 259, distance: 8.8
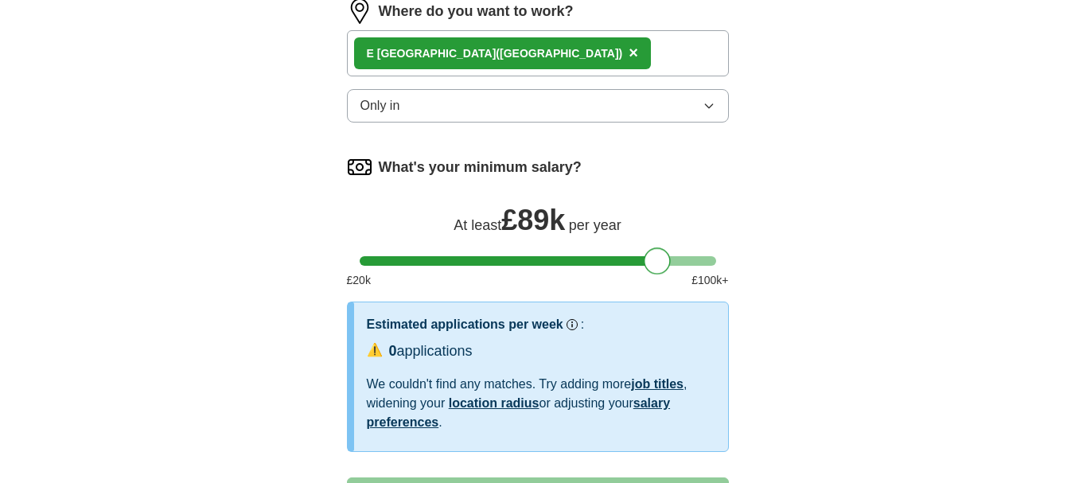
click at [658, 259] on div at bounding box center [657, 261] width 27 height 27
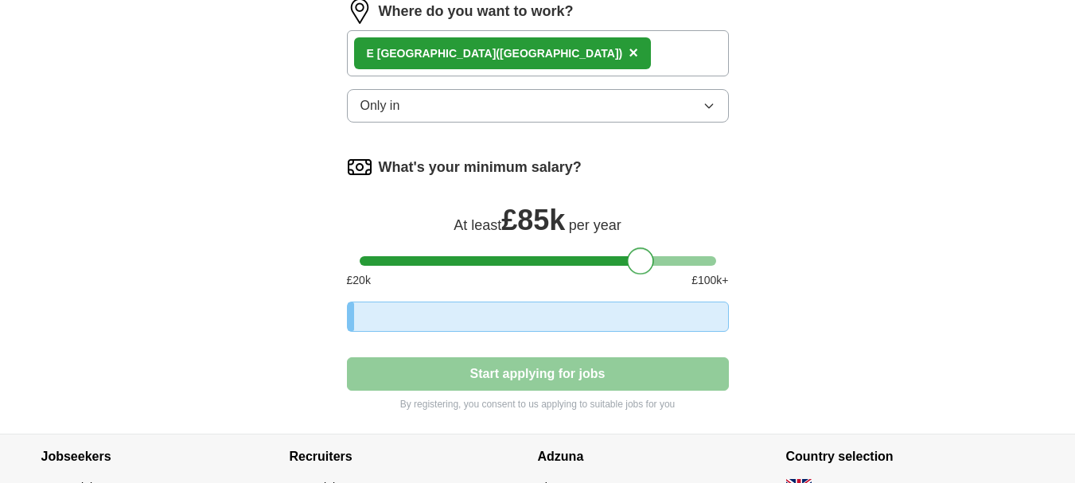
drag, startPoint x: 658, startPoint y: 259, endPoint x: 637, endPoint y: 259, distance: 21.5
click at [637, 259] on div at bounding box center [640, 261] width 27 height 27
drag, startPoint x: 637, startPoint y: 259, endPoint x: 617, endPoint y: 261, distance: 20.0
click at [617, 261] on div at bounding box center [616, 261] width 27 height 27
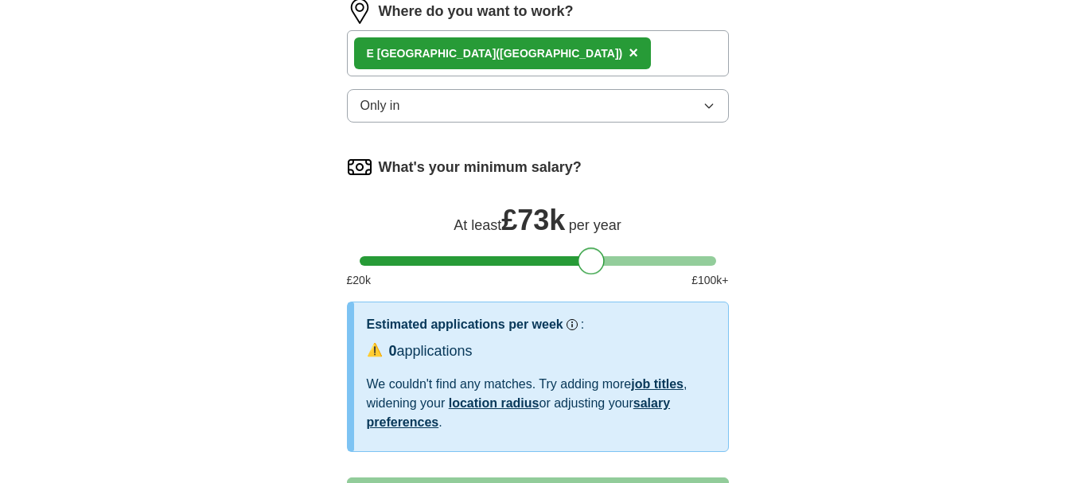
drag, startPoint x: 617, startPoint y: 261, endPoint x: 591, endPoint y: 263, distance: 25.6
click at [591, 263] on div at bounding box center [591, 261] width 27 height 27
drag, startPoint x: 591, startPoint y: 263, endPoint x: 568, endPoint y: 265, distance: 23.9
click at [568, 265] on div at bounding box center [566, 261] width 27 height 27
drag, startPoint x: 568, startPoint y: 265, endPoint x: 552, endPoint y: 266, distance: 15.9
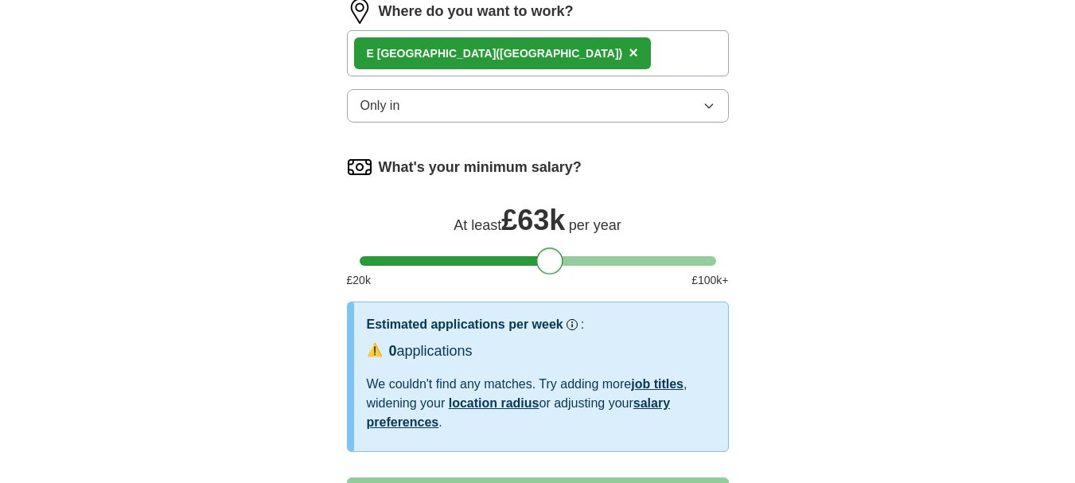
click at [552, 266] on div at bounding box center [550, 261] width 27 height 27
drag, startPoint x: 552, startPoint y: 266, endPoint x: 522, endPoint y: 267, distance: 29.5
click at [522, 267] on div at bounding box center [521, 261] width 27 height 27
drag, startPoint x: 522, startPoint y: 267, endPoint x: 493, endPoint y: 270, distance: 29.6
click at [493, 270] on div at bounding box center [496, 261] width 27 height 27
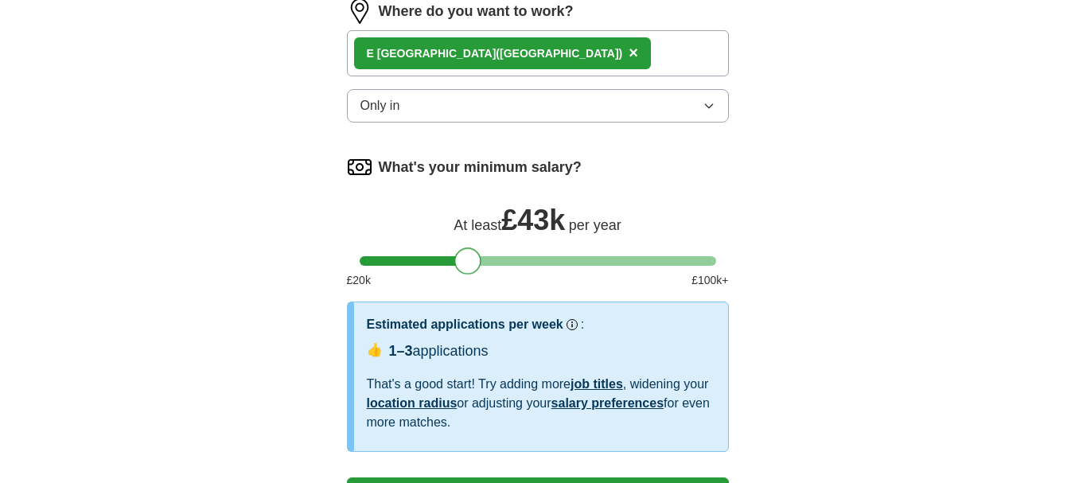
drag, startPoint x: 493, startPoint y: 270, endPoint x: 467, endPoint y: 273, distance: 25.7
click at [467, 273] on div at bounding box center [468, 261] width 27 height 27
drag, startPoint x: 467, startPoint y: 273, endPoint x: 442, endPoint y: 276, distance: 25.7
click at [442, 276] on div "What's your minimum salary? At least £ 37k per year £ 20 k £ 100 k+" at bounding box center [538, 227] width 382 height 147
drag, startPoint x: 442, startPoint y: 276, endPoint x: 422, endPoint y: 280, distance: 20.3
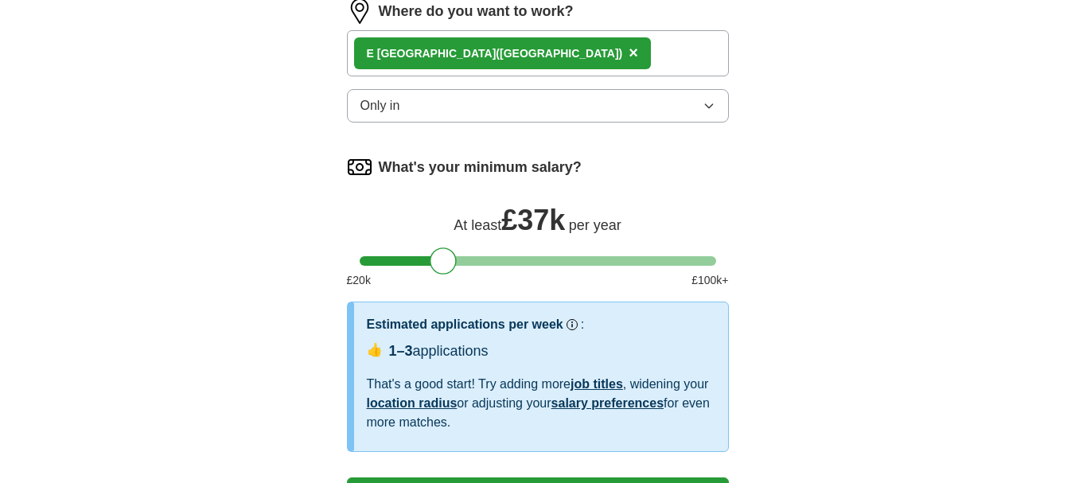
click at [422, 280] on div "£ 20 k £ 100 k+" at bounding box center [538, 280] width 382 height 17
drag, startPoint x: 447, startPoint y: 259, endPoint x: 420, endPoint y: 259, distance: 27.1
click at [421, 259] on div at bounding box center [417, 261] width 27 height 27
drag, startPoint x: 420, startPoint y: 259, endPoint x: 394, endPoint y: 260, distance: 26.3
click at [395, 260] on div at bounding box center [397, 261] width 27 height 27
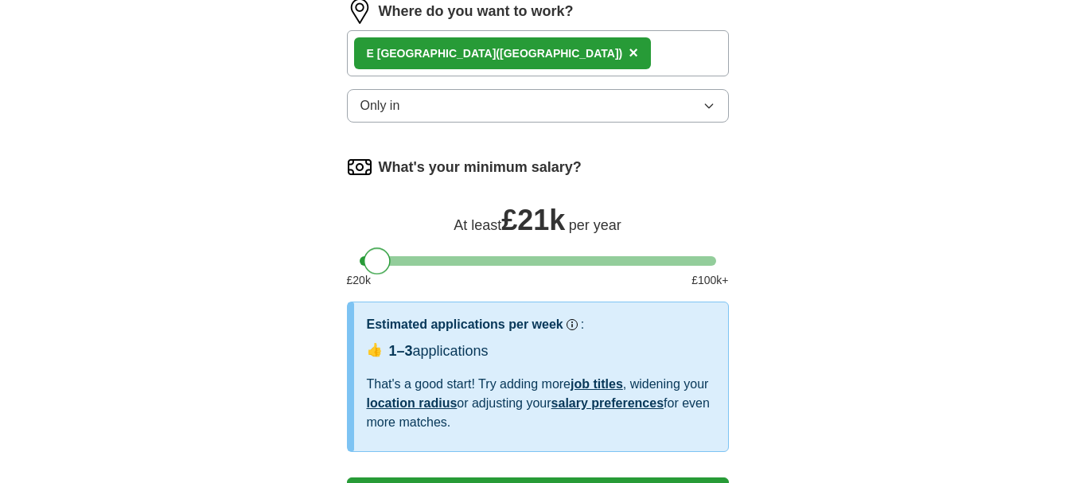
drag, startPoint x: 394, startPoint y: 260, endPoint x: 377, endPoint y: 261, distance: 16.7
click at [377, 261] on div at bounding box center [377, 261] width 27 height 27
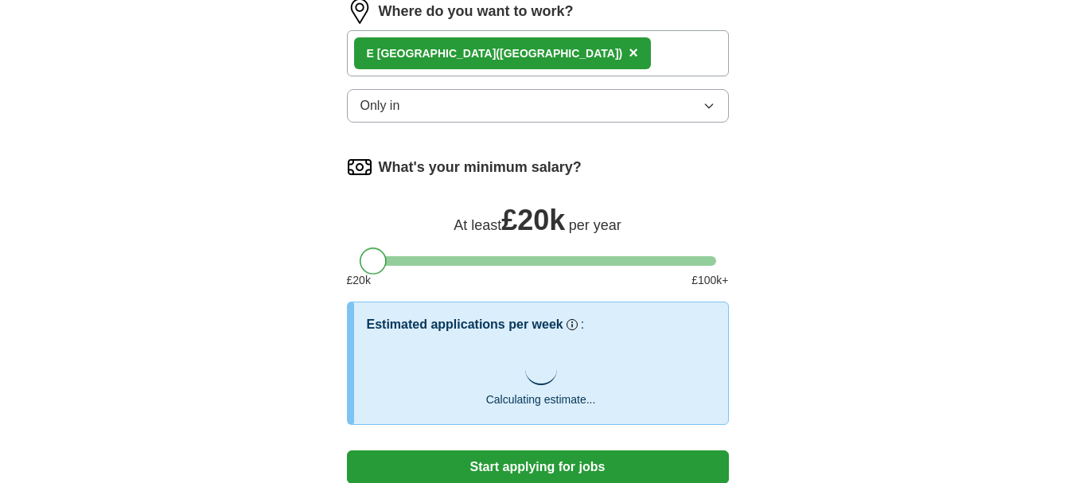
drag, startPoint x: 377, startPoint y: 261, endPoint x: 360, endPoint y: 259, distance: 17.6
click at [360, 259] on div at bounding box center [373, 261] width 27 height 27
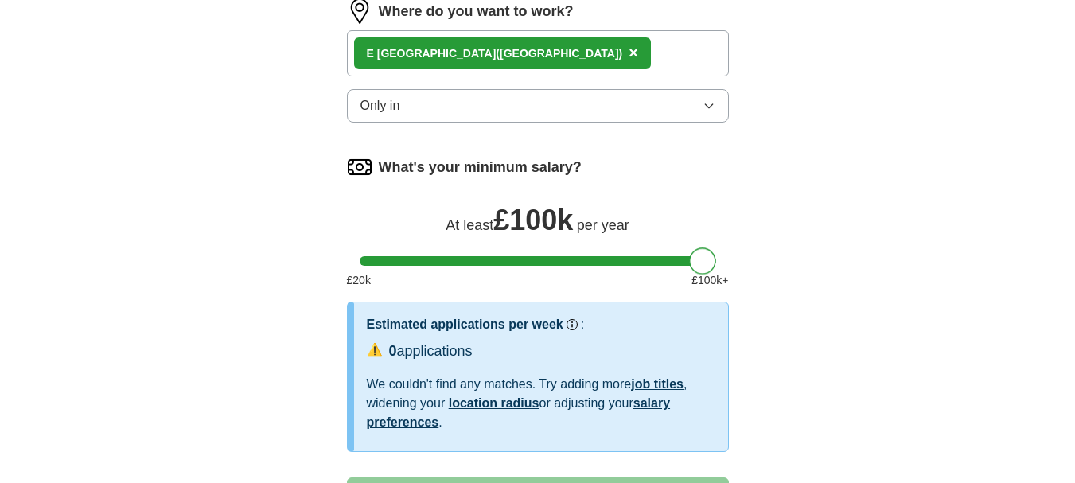
drag, startPoint x: 367, startPoint y: 260, endPoint x: 712, endPoint y: 251, distance: 345.6
click at [712, 251] on div "What's your minimum salary? At least £ 100k per year £ 20 k £ 100 k+" at bounding box center [538, 227] width 382 height 147
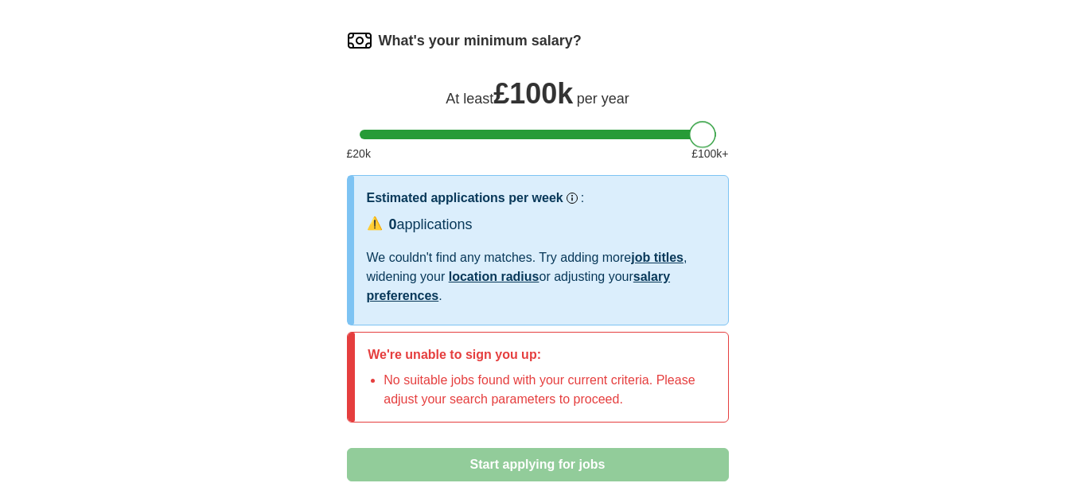
scroll to position [949, 0]
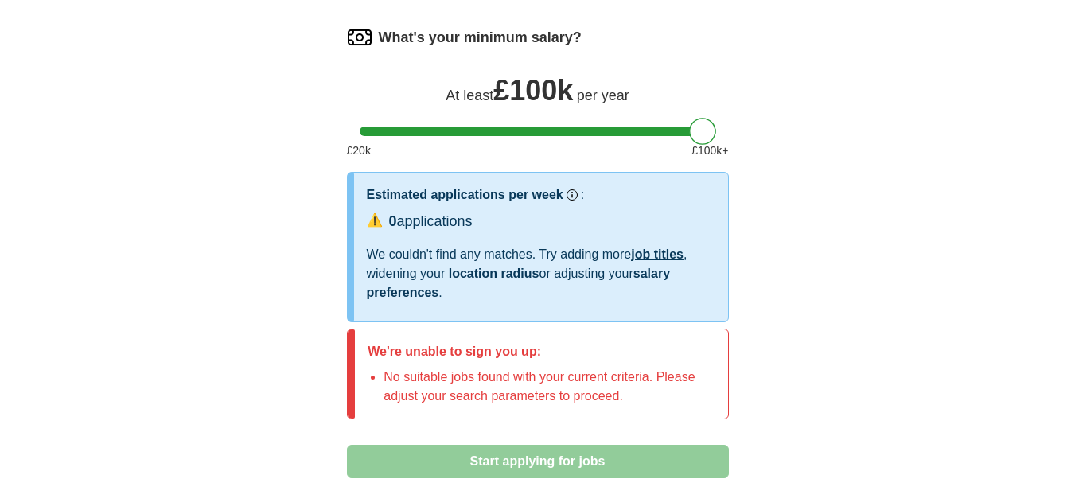
click at [540, 198] on h3 "Estimated applications per week" at bounding box center [465, 194] width 197 height 19
